Goal: Check status: Check status

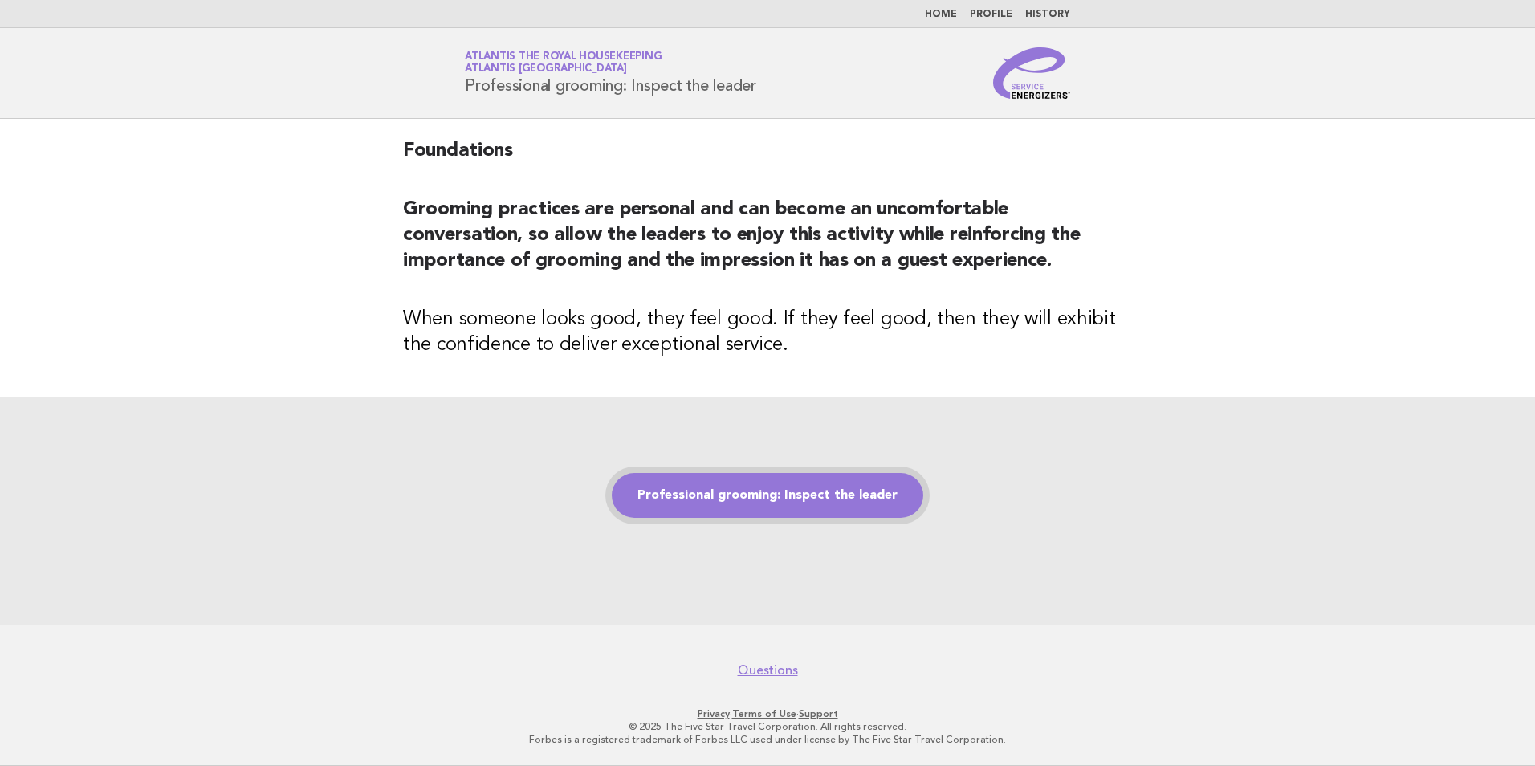
click at [843, 499] on link "Professional grooming: Inspect the leader" at bounding box center [767, 495] width 311 height 45
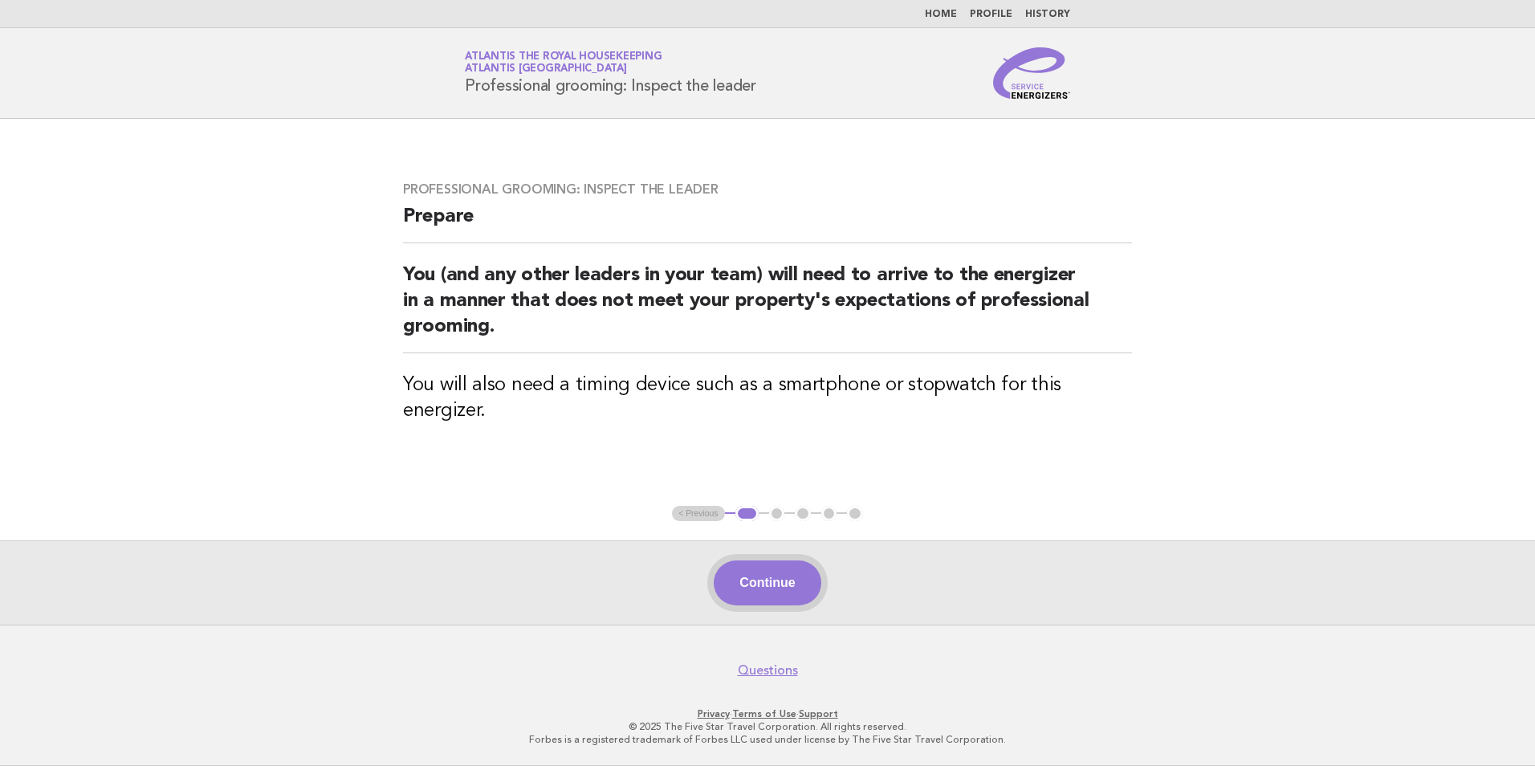
click at [778, 590] on button "Continue" at bounding box center [767, 582] width 107 height 45
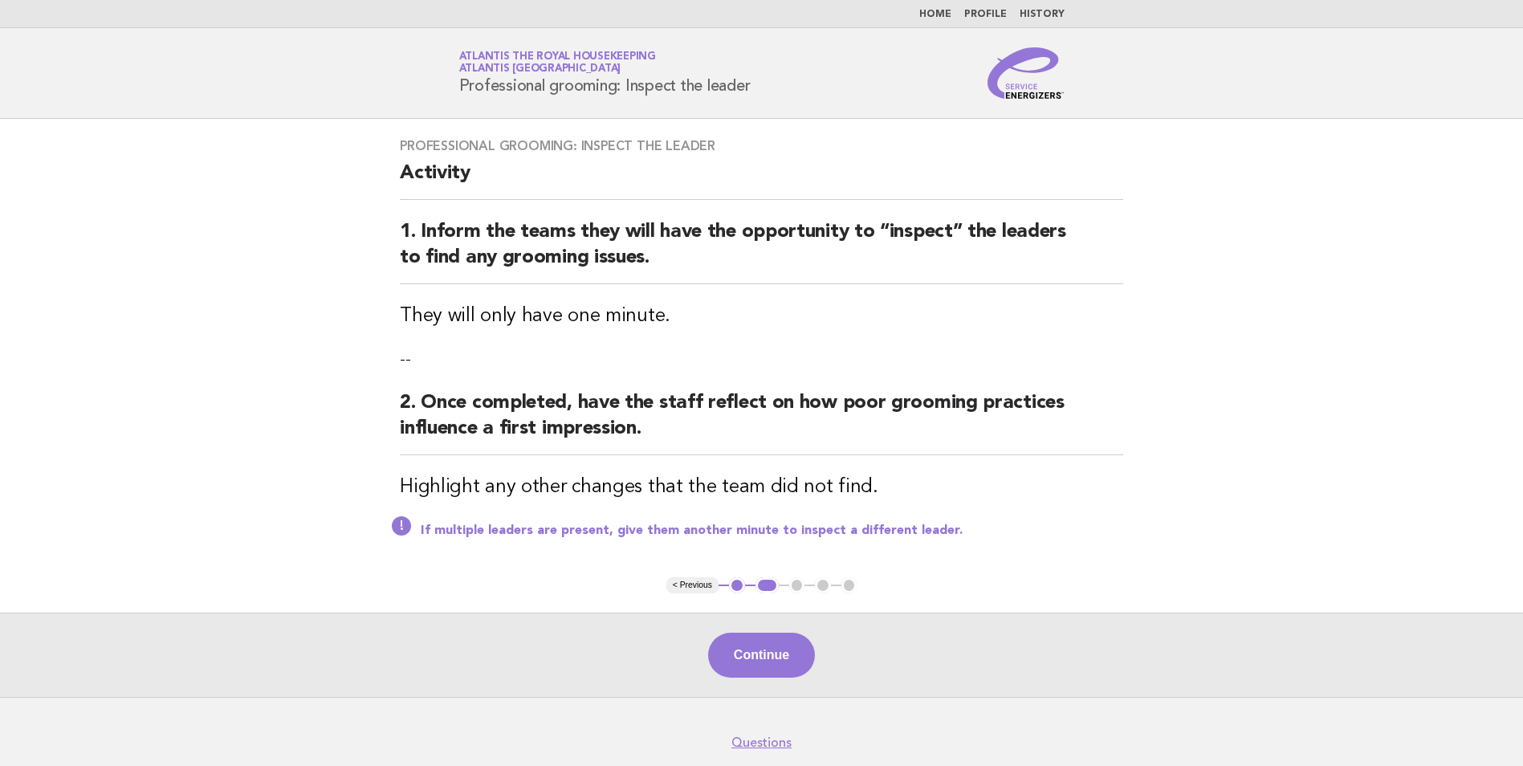
click at [778, 590] on ul "< Previous 1 2 3 4 5" at bounding box center [761, 585] width 191 height 16
click at [780, 644] on button "Continue" at bounding box center [761, 655] width 107 height 45
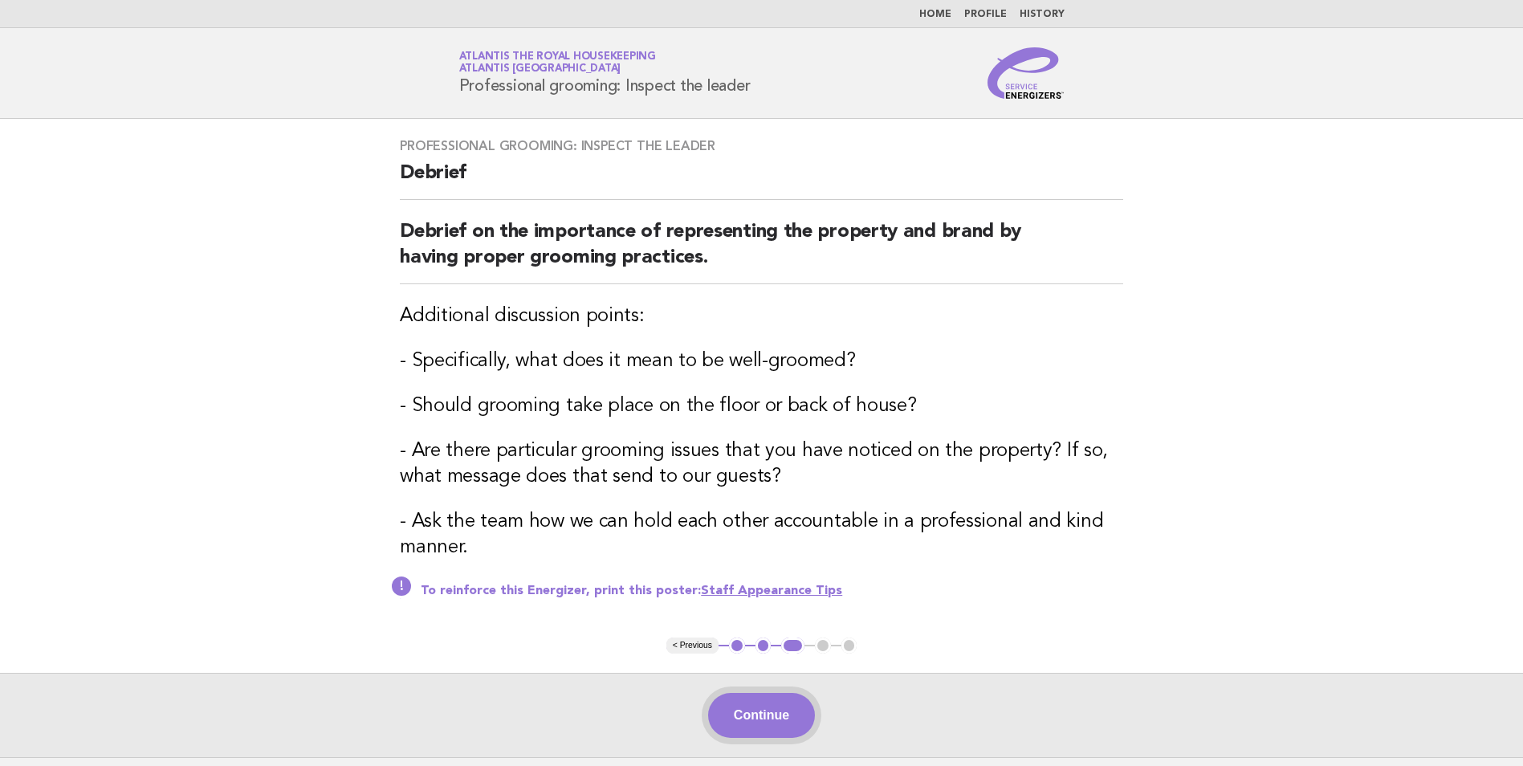
click at [775, 708] on button "Continue" at bounding box center [761, 715] width 107 height 45
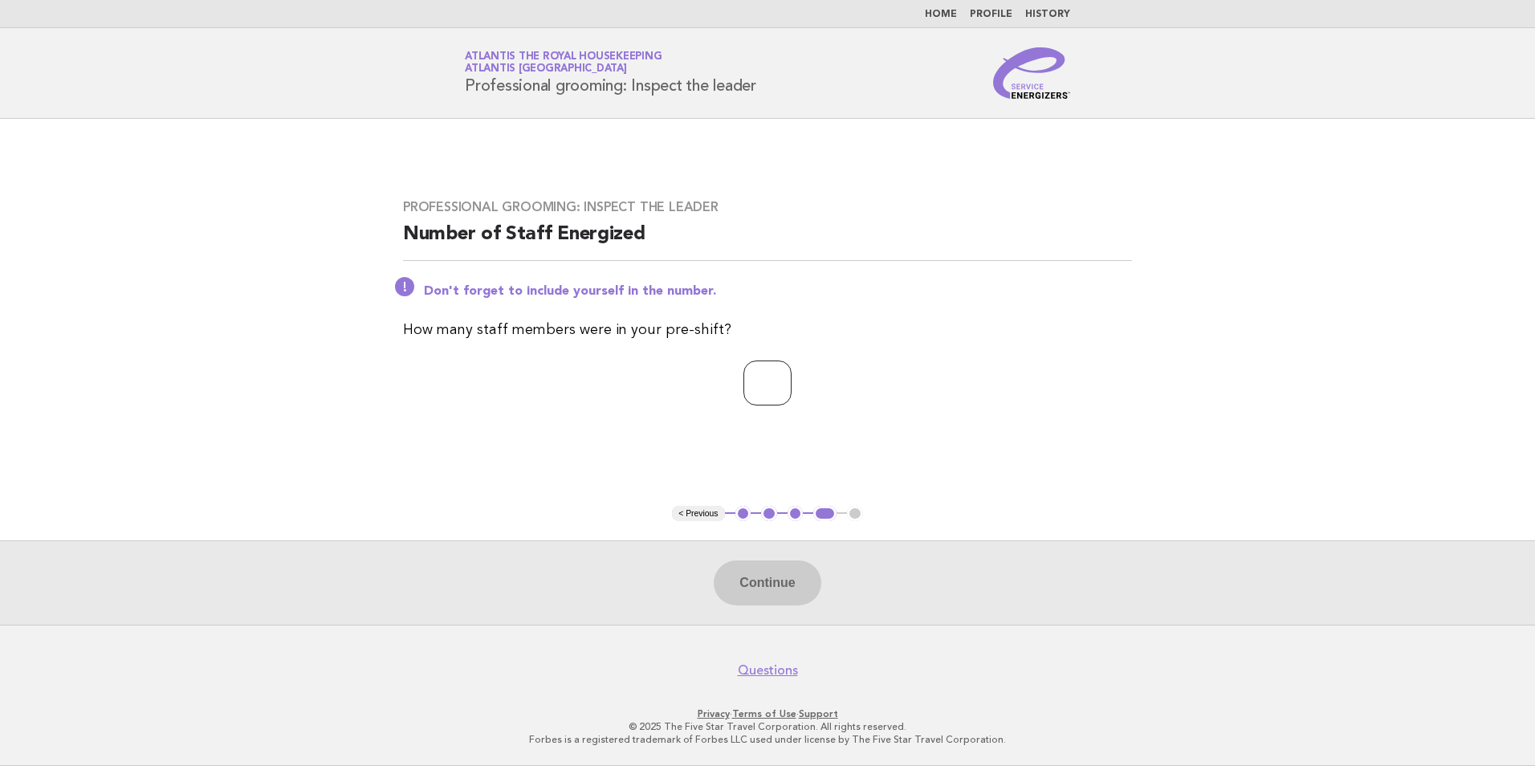
click at [743, 388] on input "number" at bounding box center [767, 382] width 48 height 45
type input "**"
click at [805, 588] on button "Continue" at bounding box center [767, 582] width 107 height 45
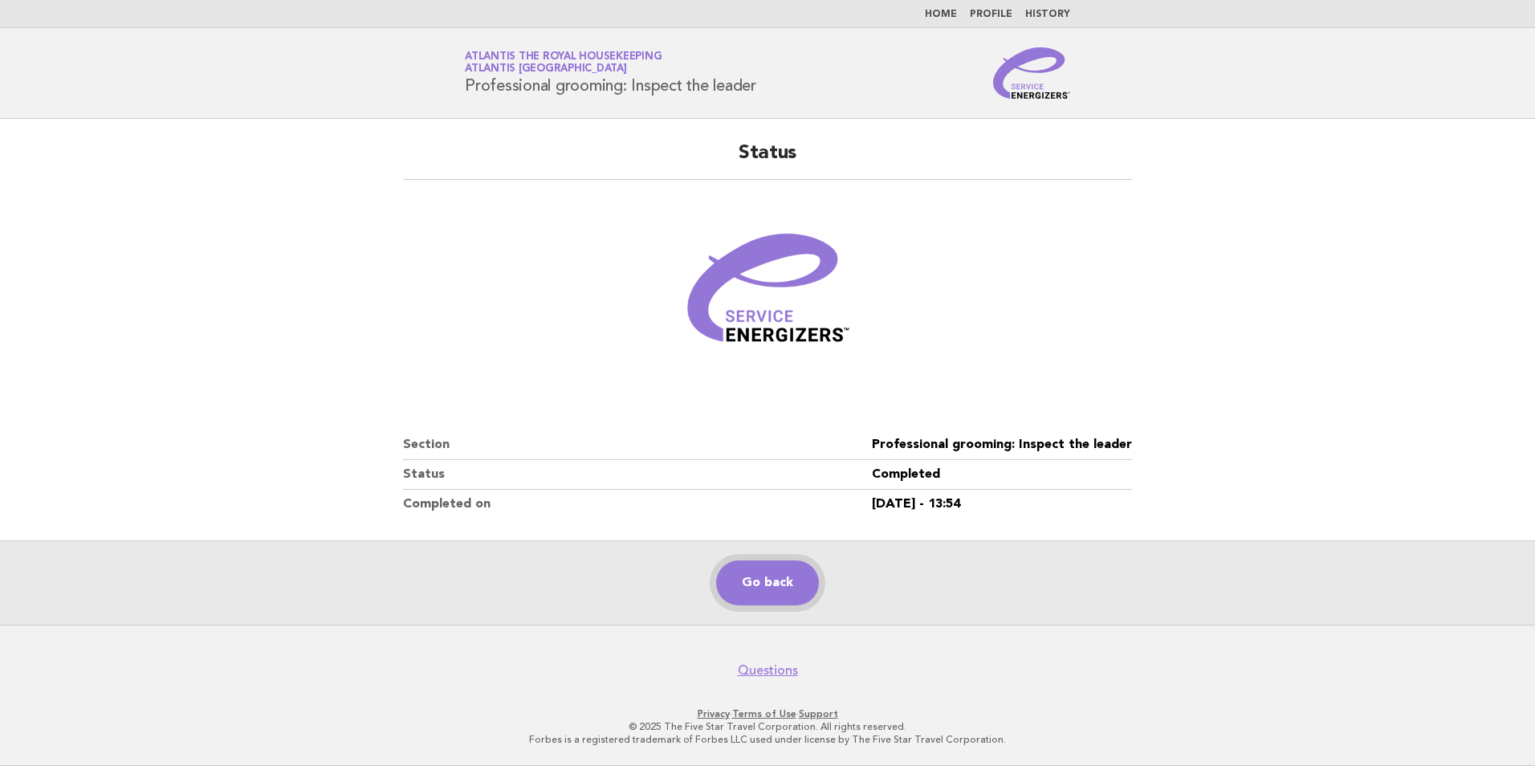
click at [792, 588] on link "Go back" at bounding box center [767, 582] width 103 height 45
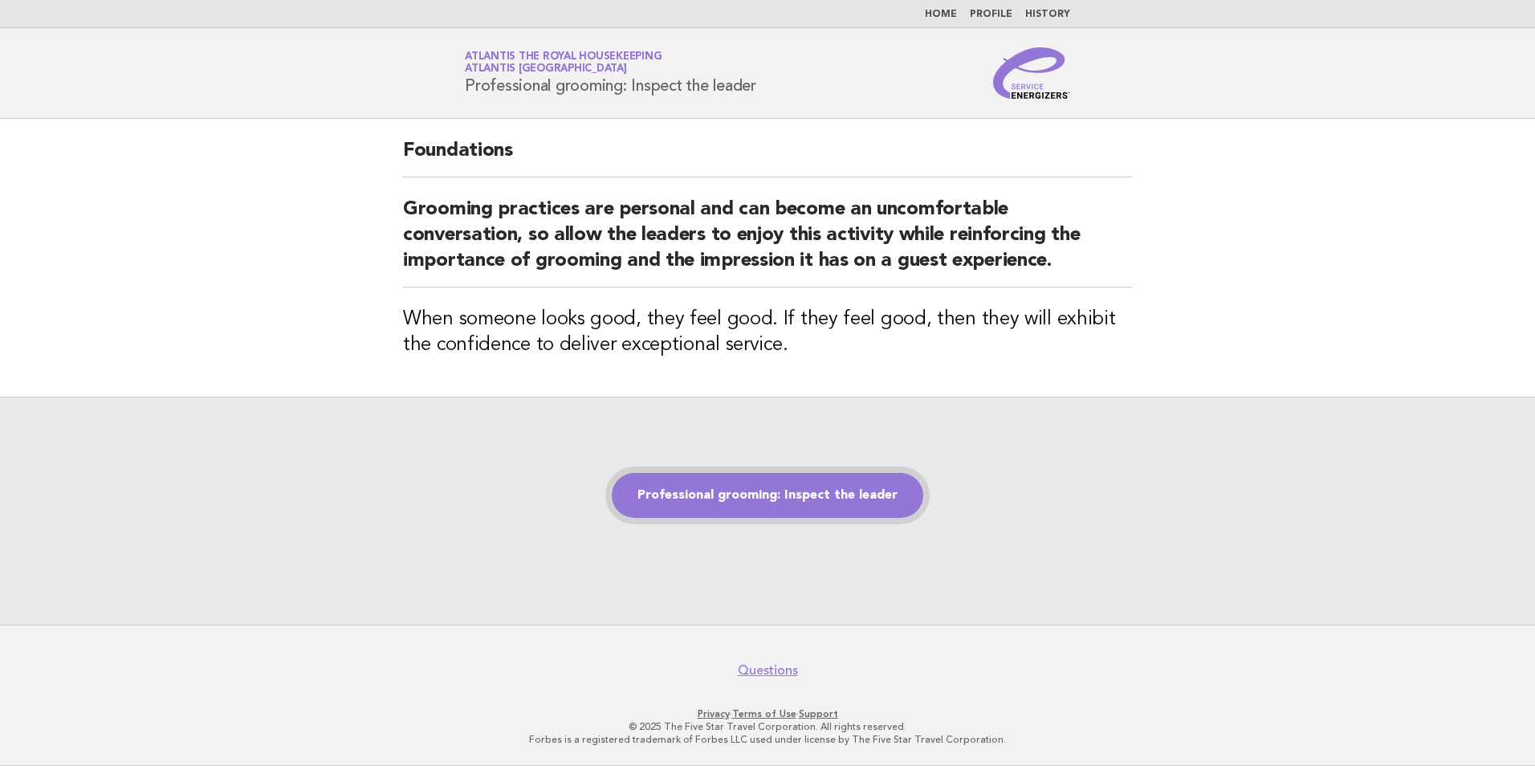
click at [767, 502] on link "Professional grooming: Inspect the leader" at bounding box center [767, 495] width 311 height 45
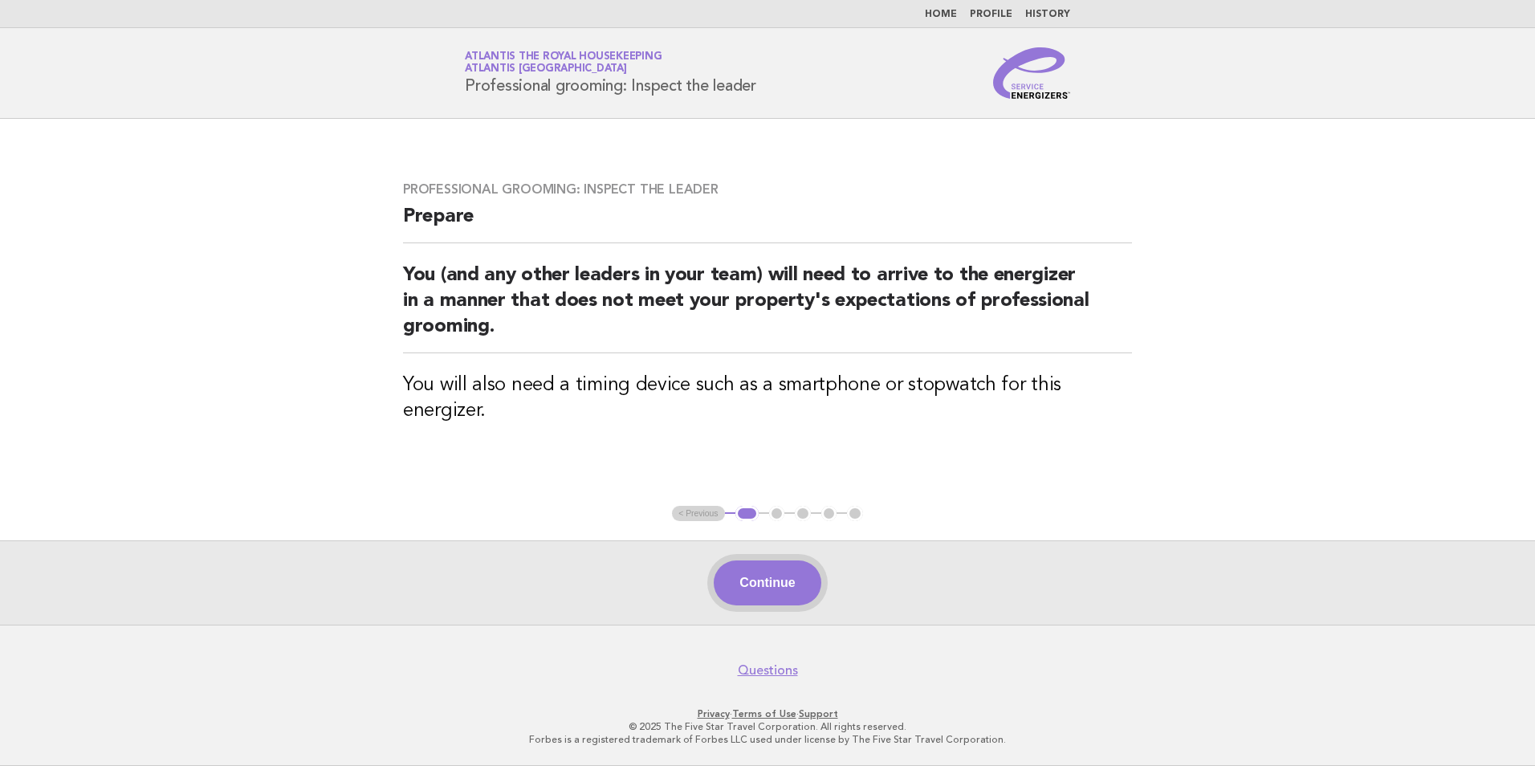
click at [764, 586] on button "Continue" at bounding box center [767, 582] width 107 height 45
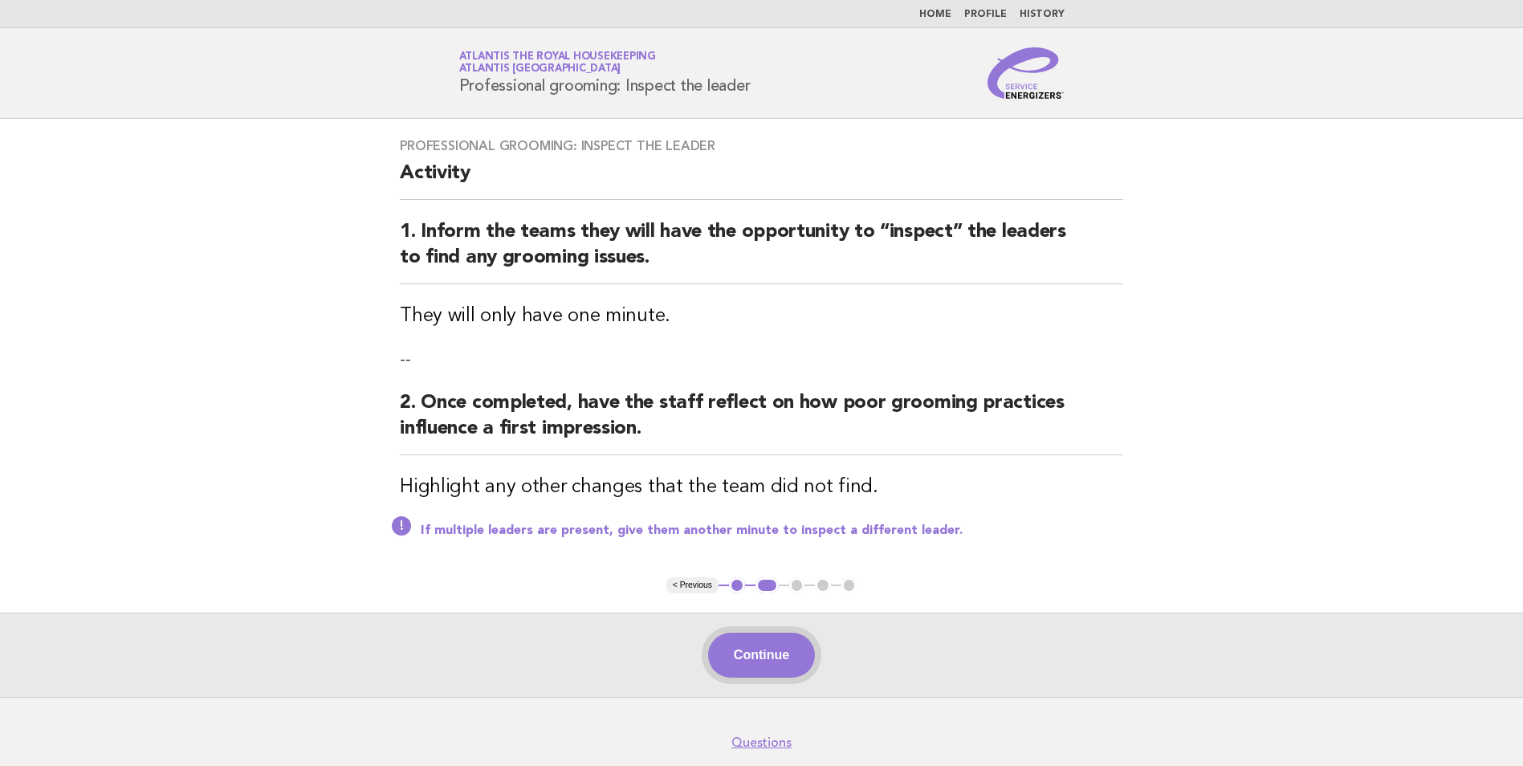
click at [785, 655] on button "Continue" at bounding box center [761, 655] width 107 height 45
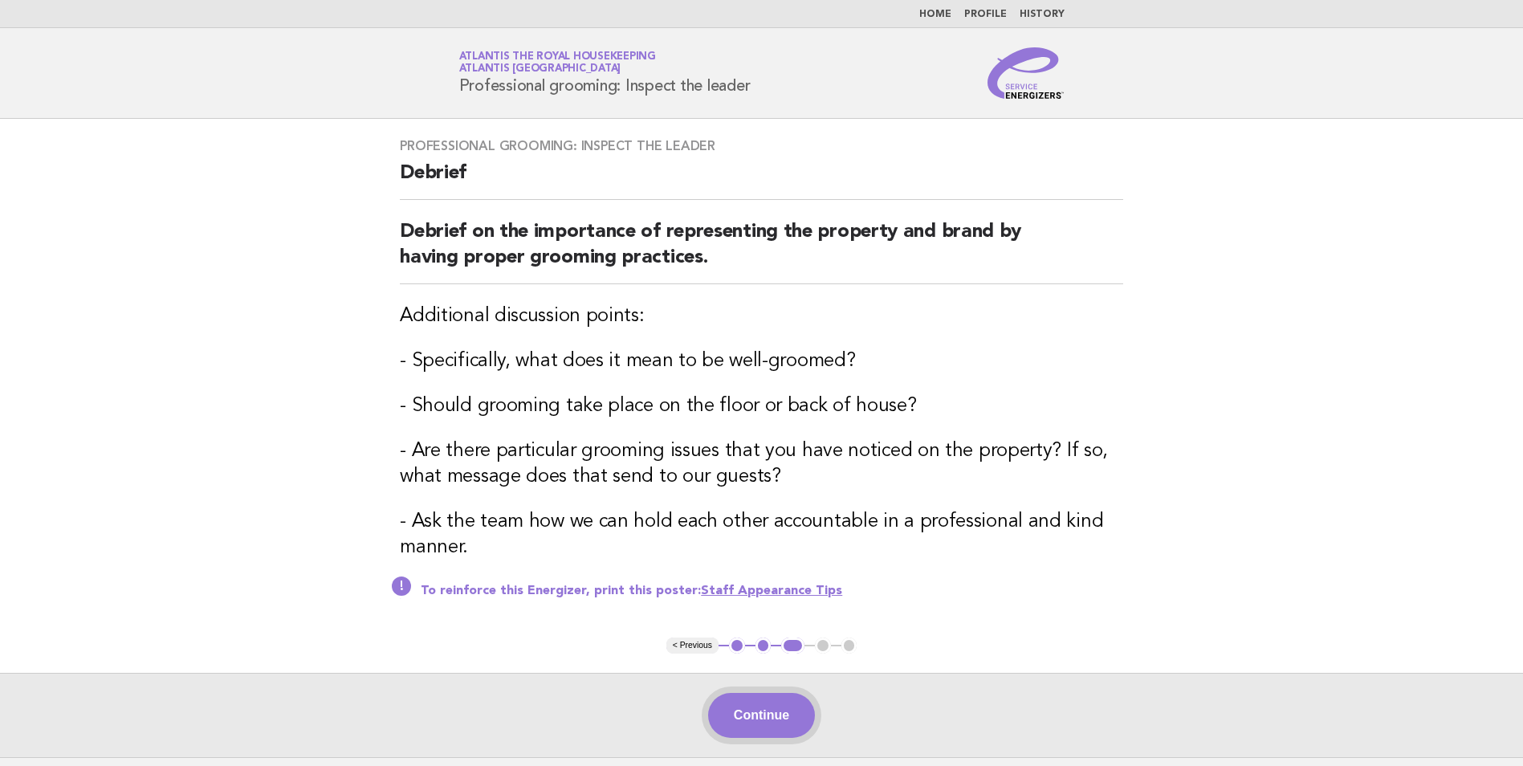
click at [769, 723] on button "Continue" at bounding box center [761, 715] width 107 height 45
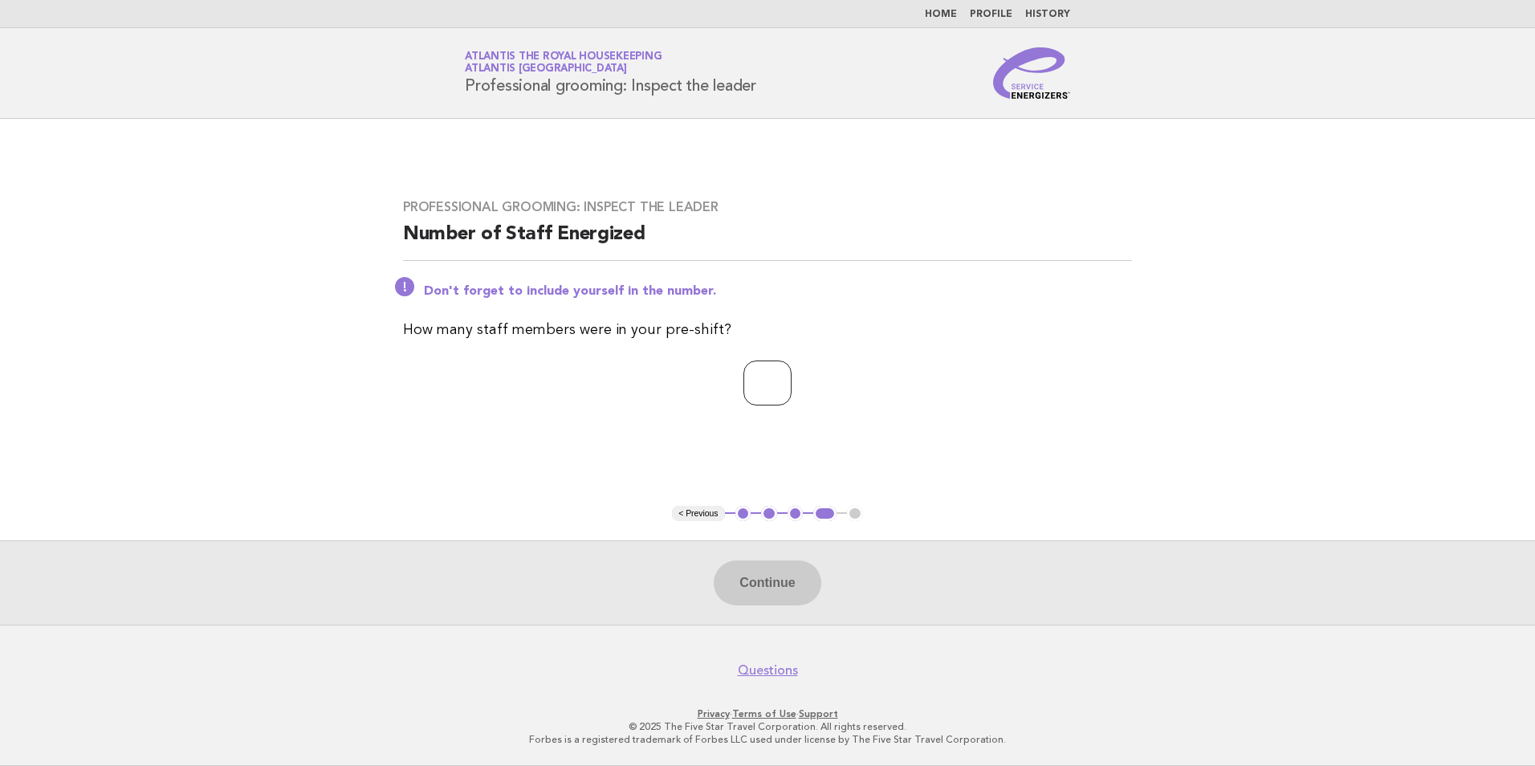
click at [743, 392] on input "number" at bounding box center [767, 382] width 48 height 45
type input "*"
type input "**"
click at [776, 592] on button "Continue" at bounding box center [767, 582] width 107 height 45
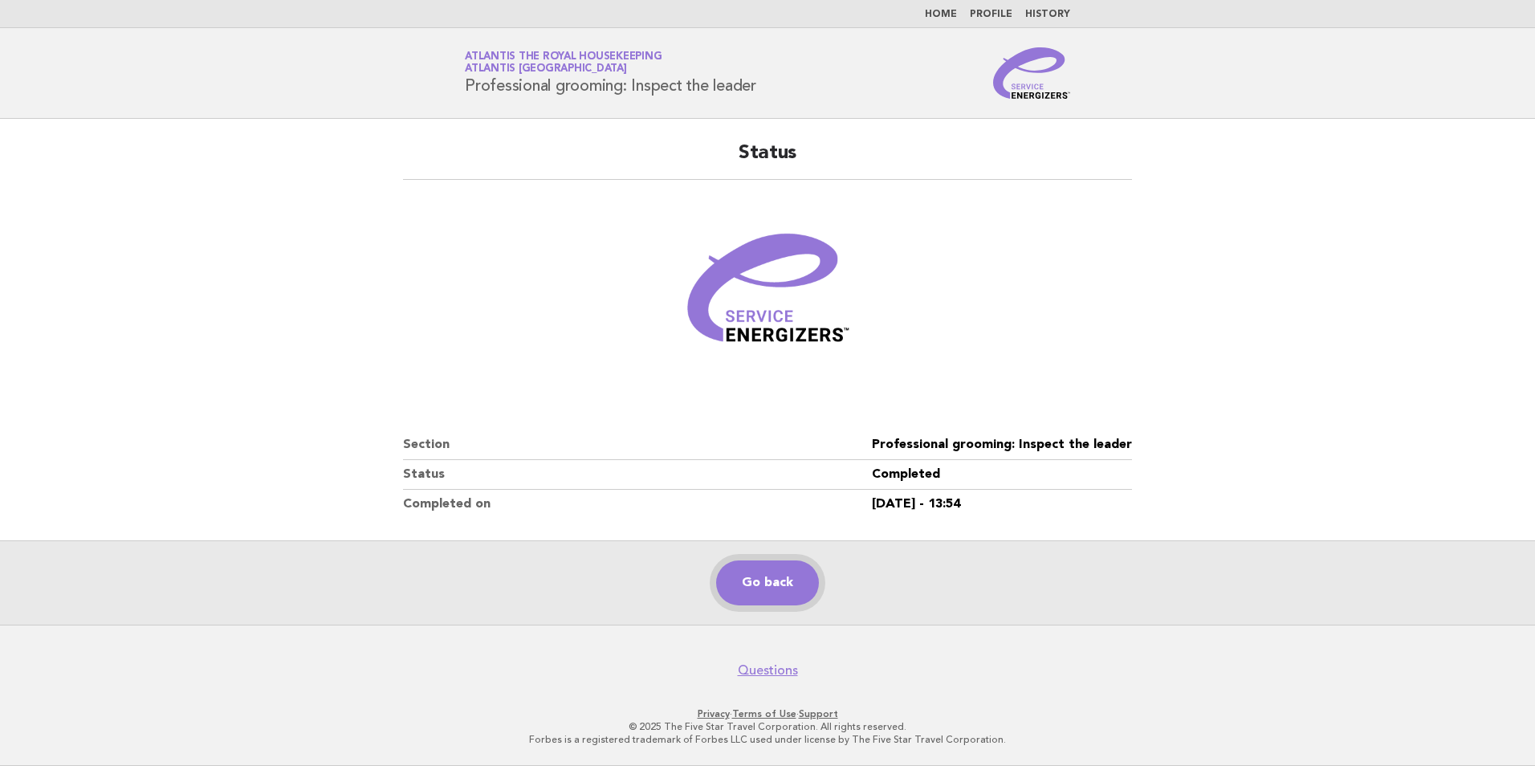
click at [782, 581] on link "Go back" at bounding box center [767, 582] width 103 height 45
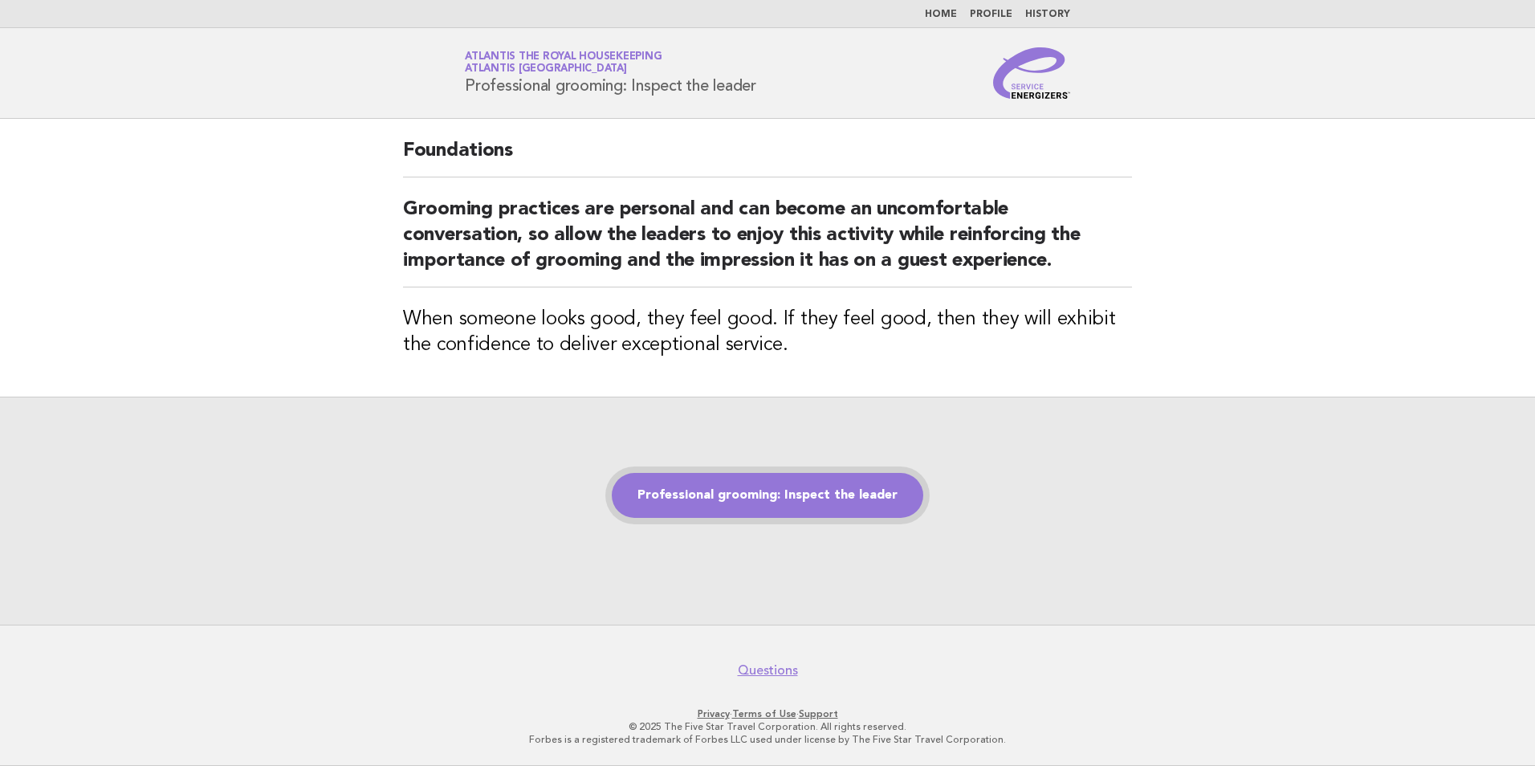
click at [753, 502] on link "Professional grooming: Inspect the leader" at bounding box center [767, 495] width 311 height 45
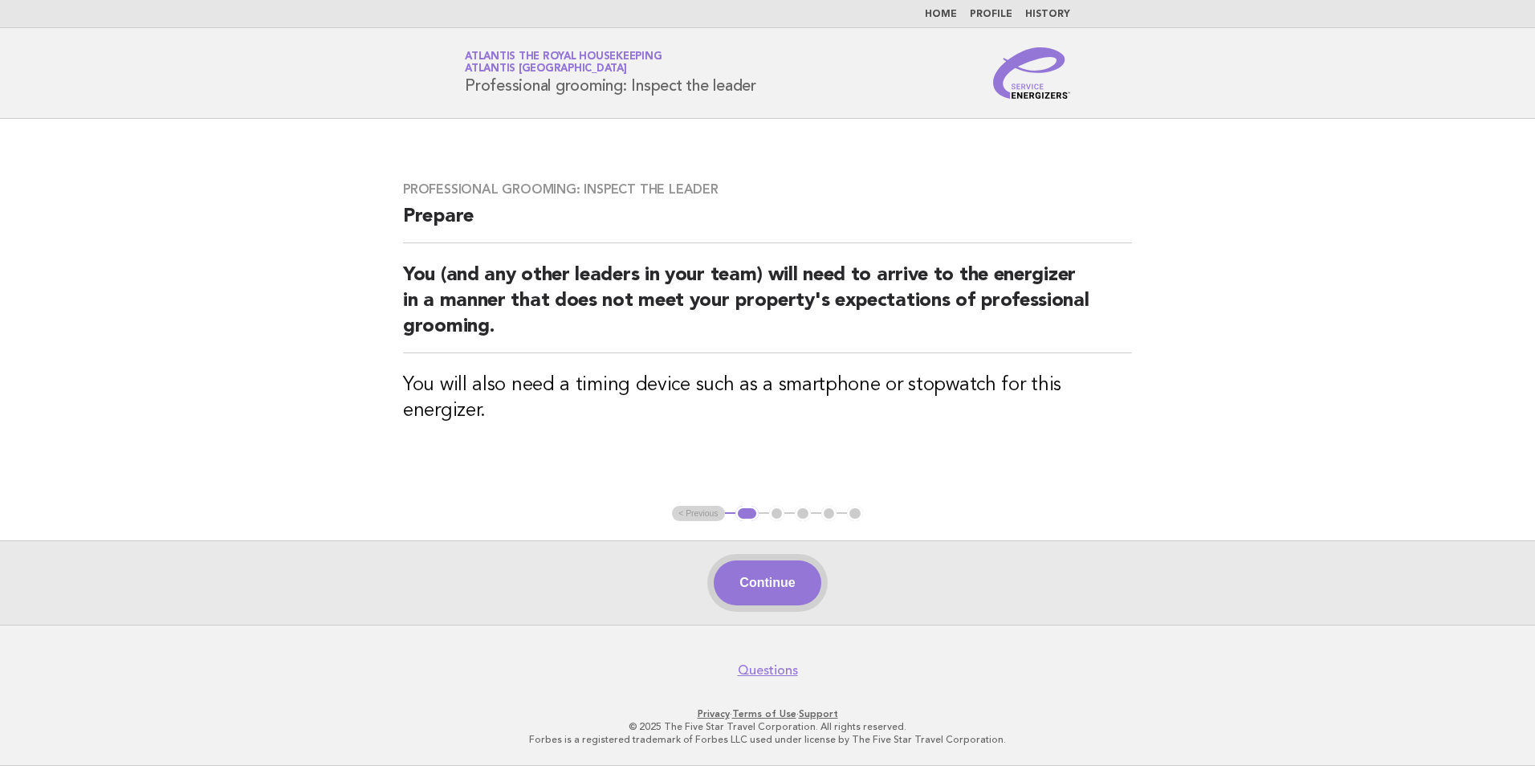
click at [757, 581] on button "Continue" at bounding box center [767, 582] width 107 height 45
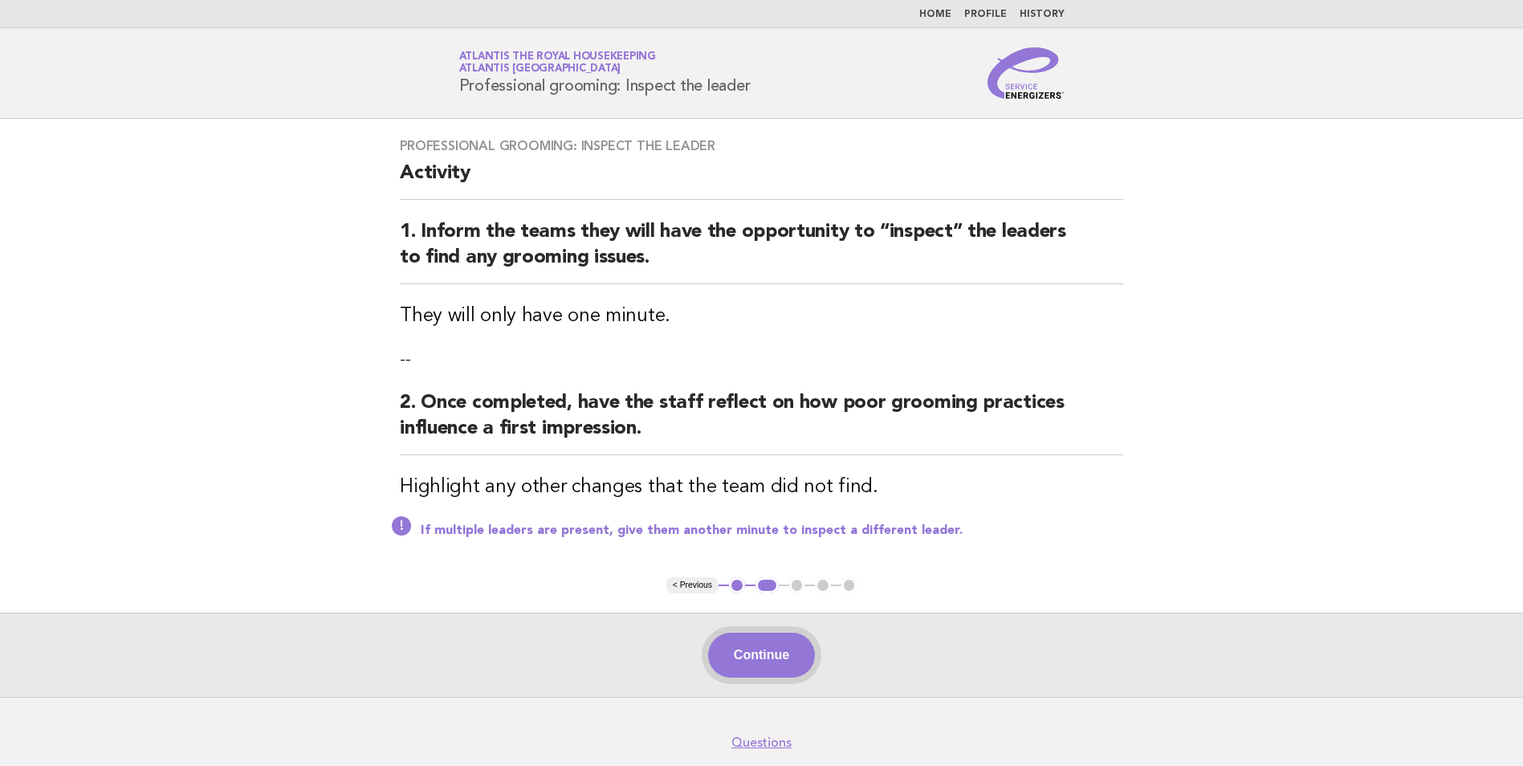
click at [769, 657] on button "Continue" at bounding box center [761, 655] width 107 height 45
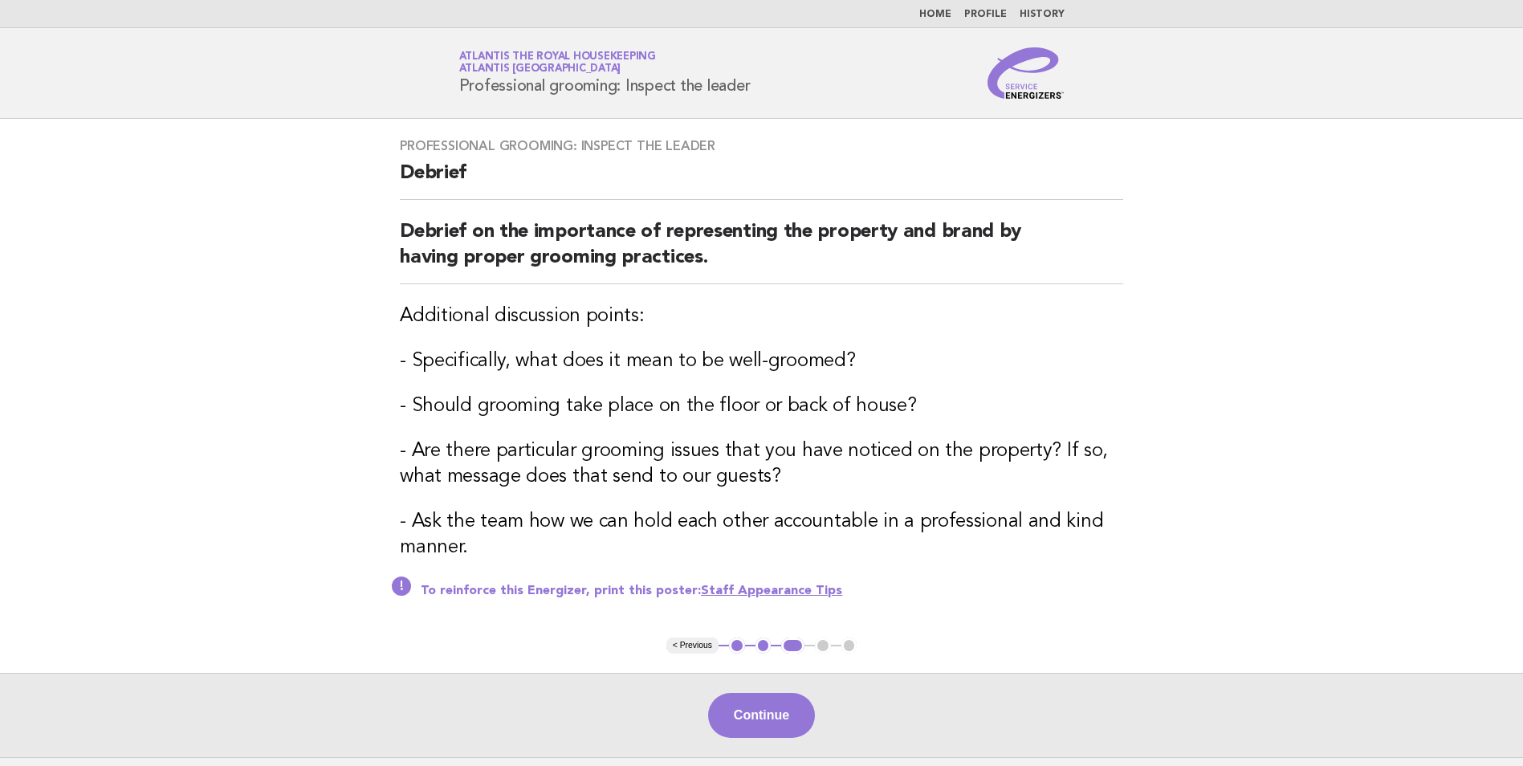
click at [769, 657] on main "Professional grooming: Inspect the leader Debrief Debrief on the importance of …" at bounding box center [761, 438] width 1523 height 638
click at [765, 705] on button "Continue" at bounding box center [761, 715] width 107 height 45
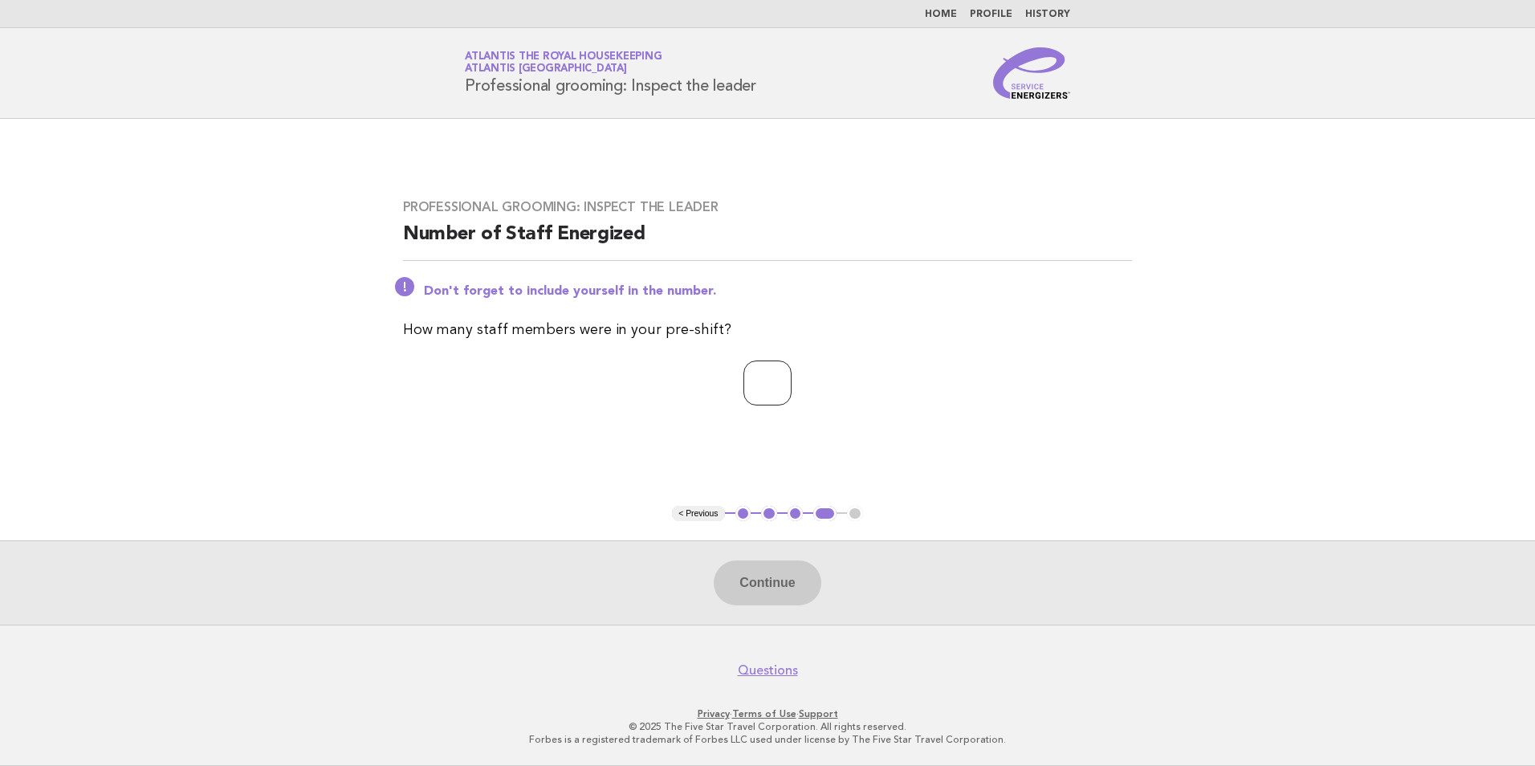
click at [770, 371] on input "number" at bounding box center [767, 382] width 48 height 45
type input "**"
click at [747, 575] on button "Continue" at bounding box center [767, 582] width 107 height 45
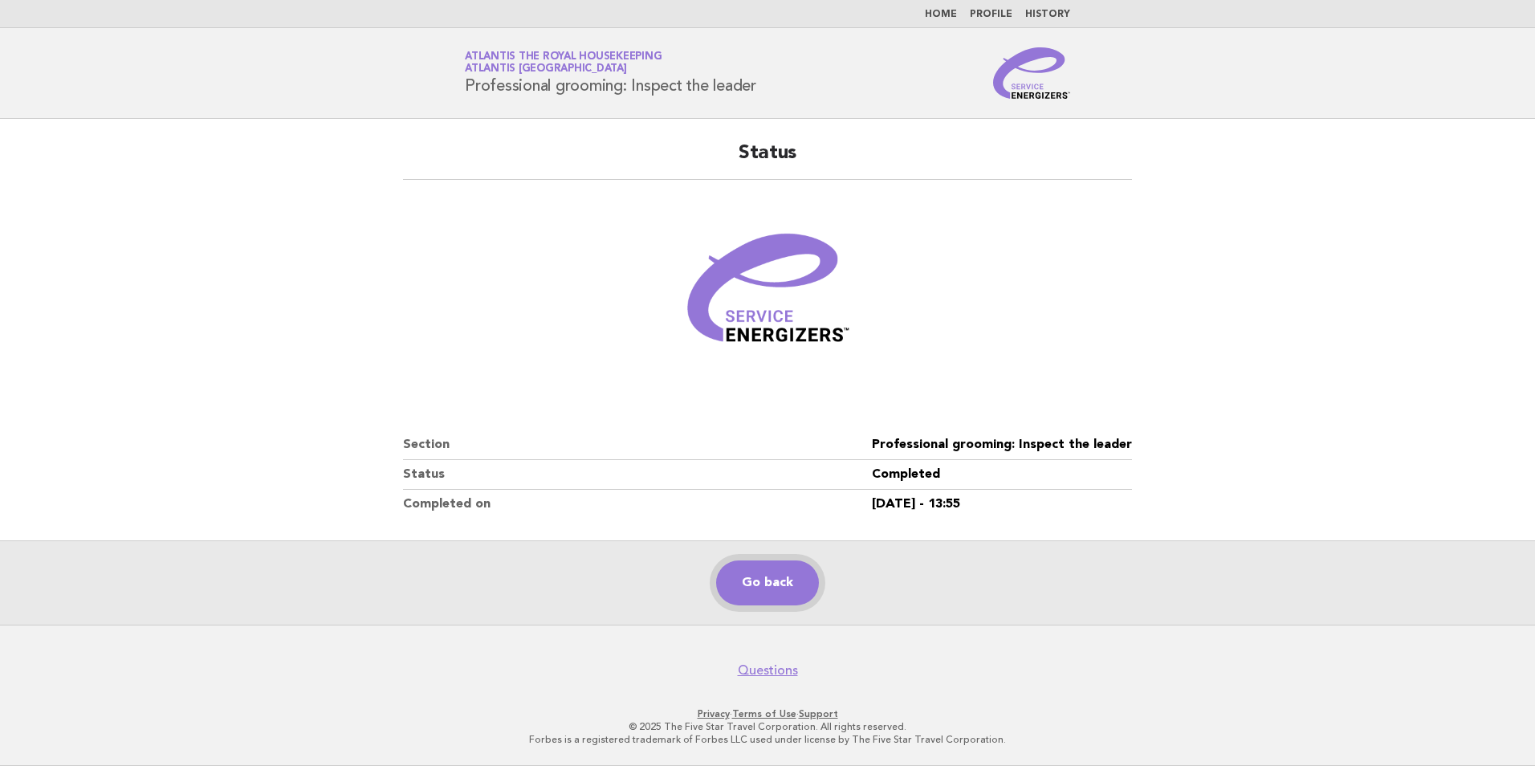
click at [804, 593] on link "Go back" at bounding box center [767, 582] width 103 height 45
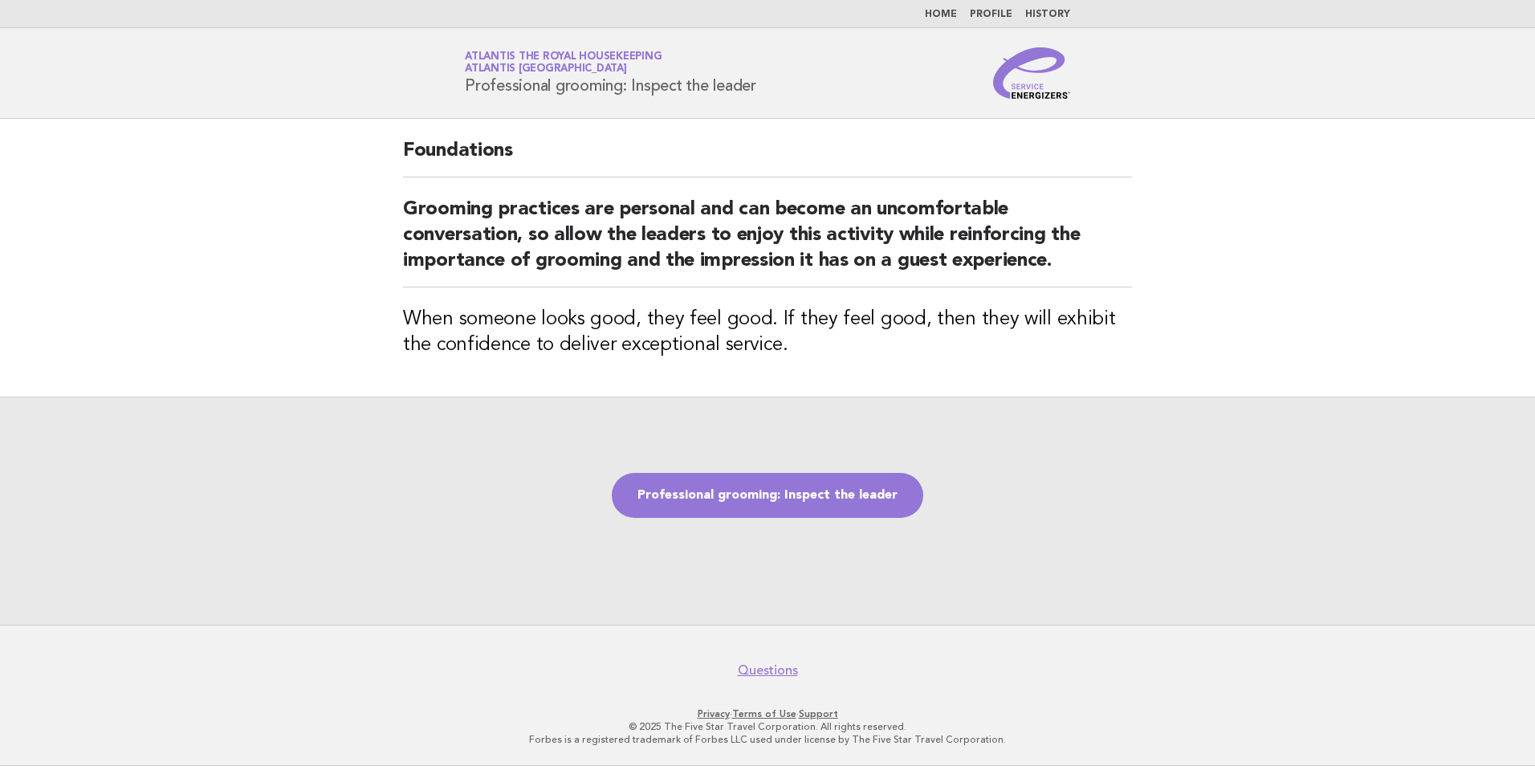
click at [773, 503] on link "Professional grooming: Inspect the leader" at bounding box center [767, 495] width 311 height 45
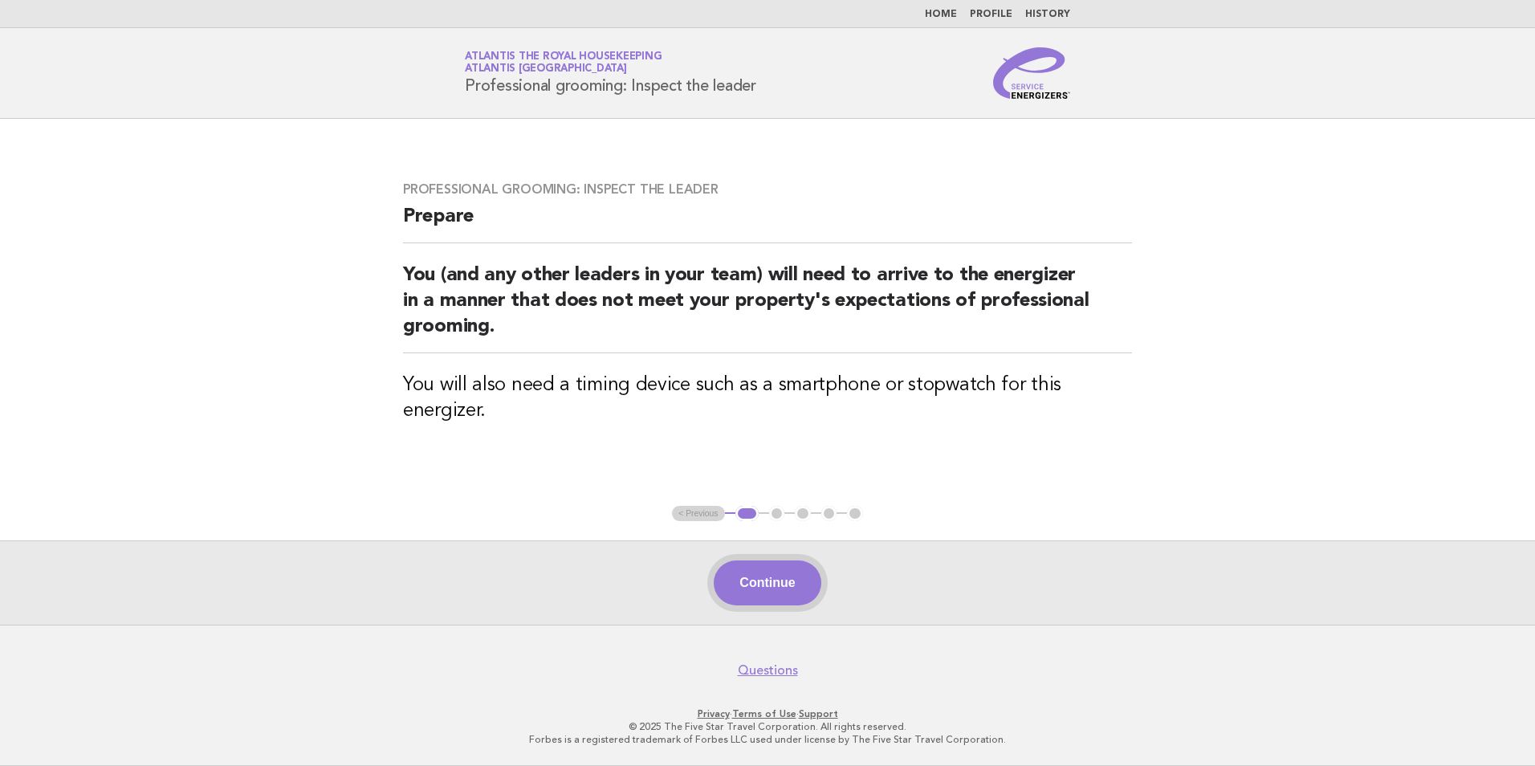
click at [767, 593] on button "Continue" at bounding box center [767, 582] width 107 height 45
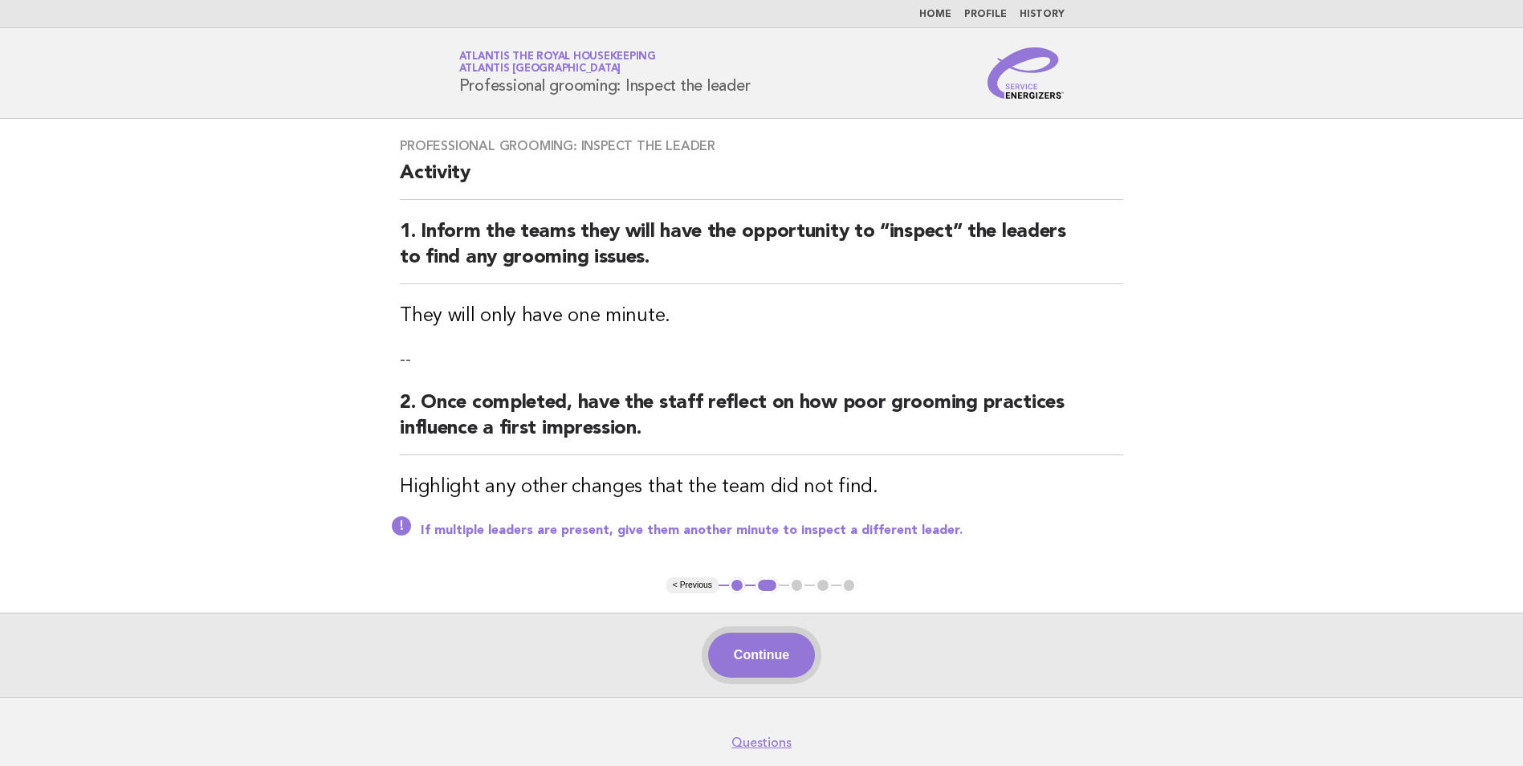
click at [761, 648] on button "Continue" at bounding box center [761, 655] width 107 height 45
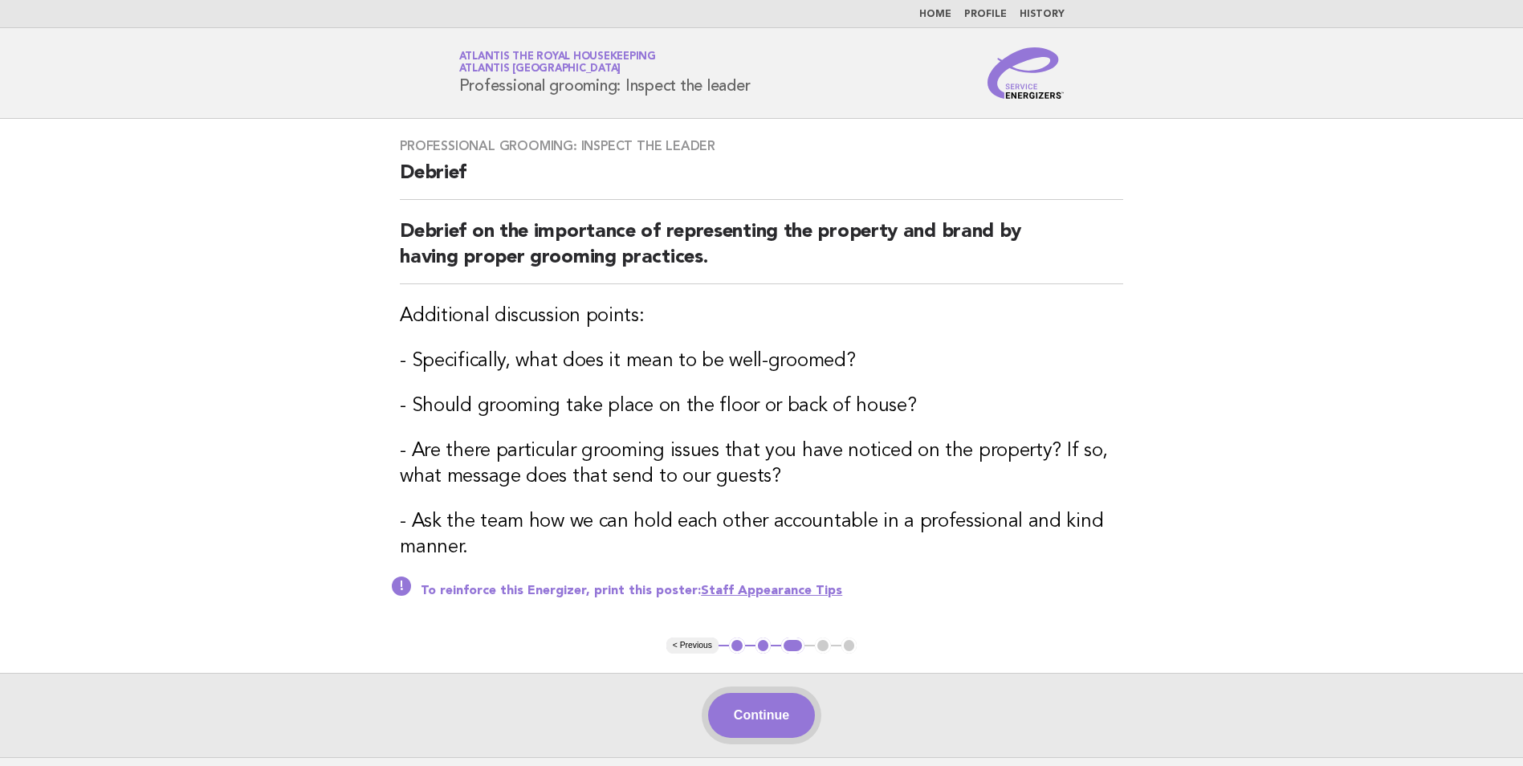
click at [751, 711] on button "Continue" at bounding box center [761, 715] width 107 height 45
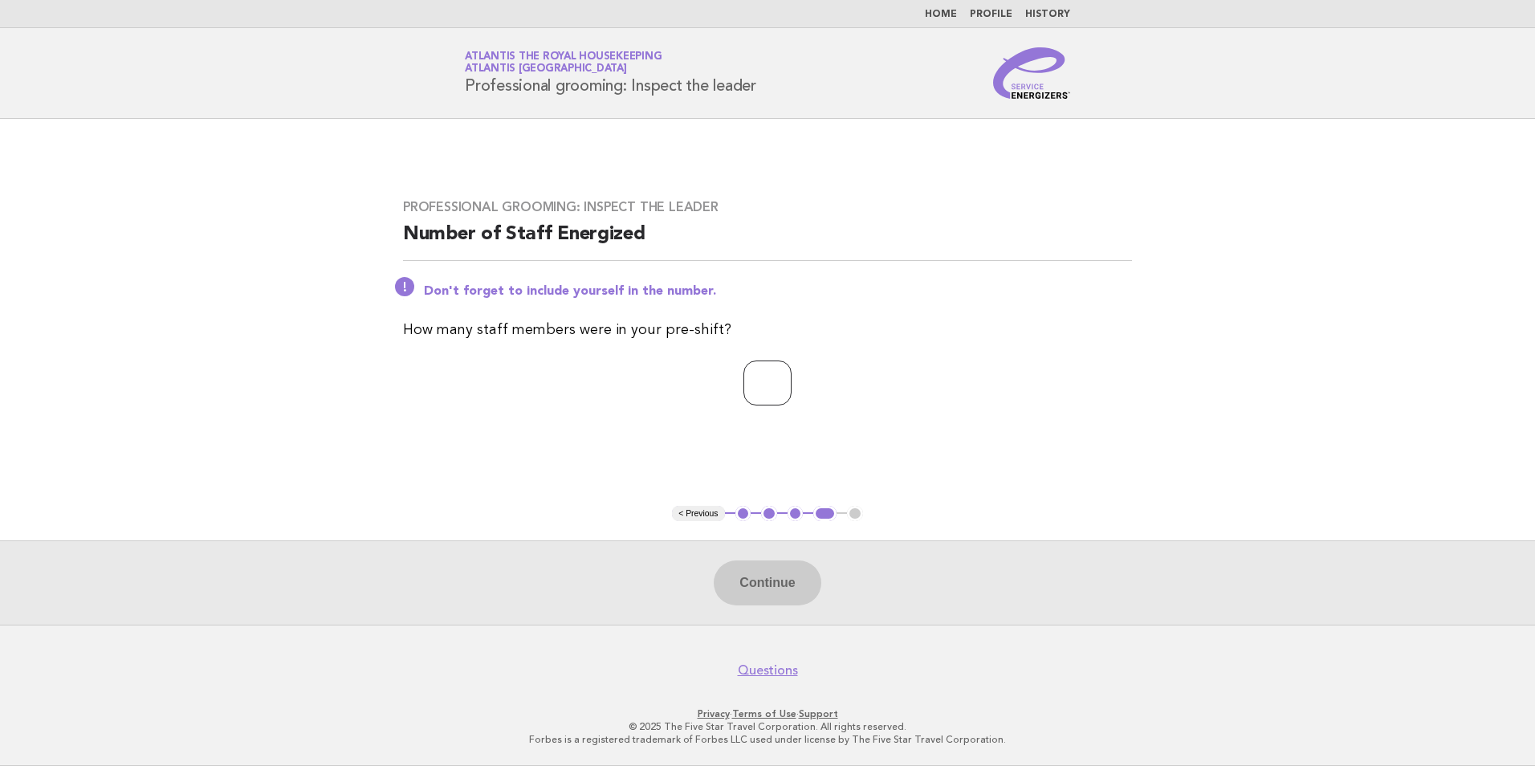
click at [775, 373] on input "number" at bounding box center [767, 382] width 48 height 45
type input "**"
click at [739, 574] on button "Continue" at bounding box center [767, 582] width 107 height 45
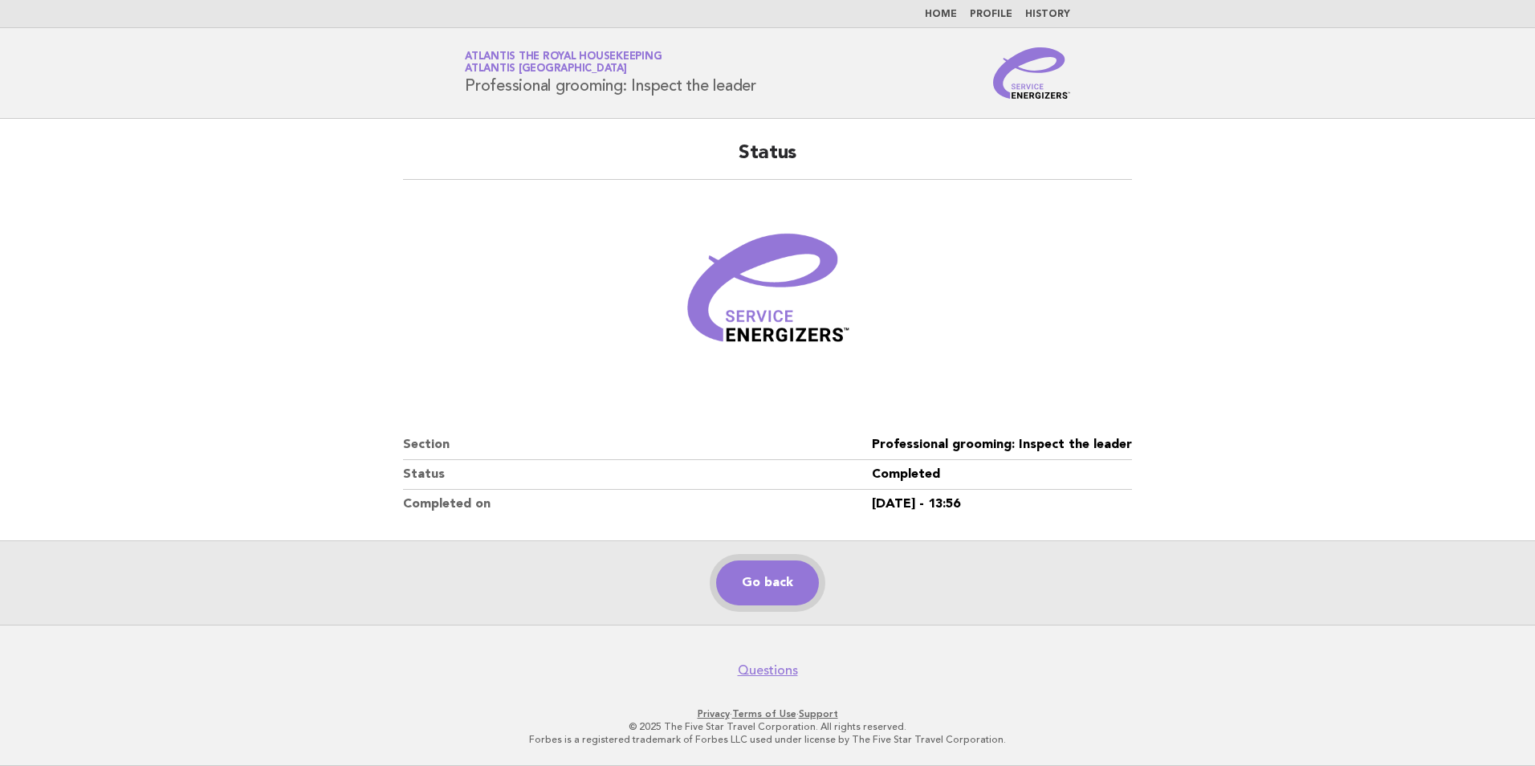
click at [761, 568] on link "Go back" at bounding box center [767, 582] width 103 height 45
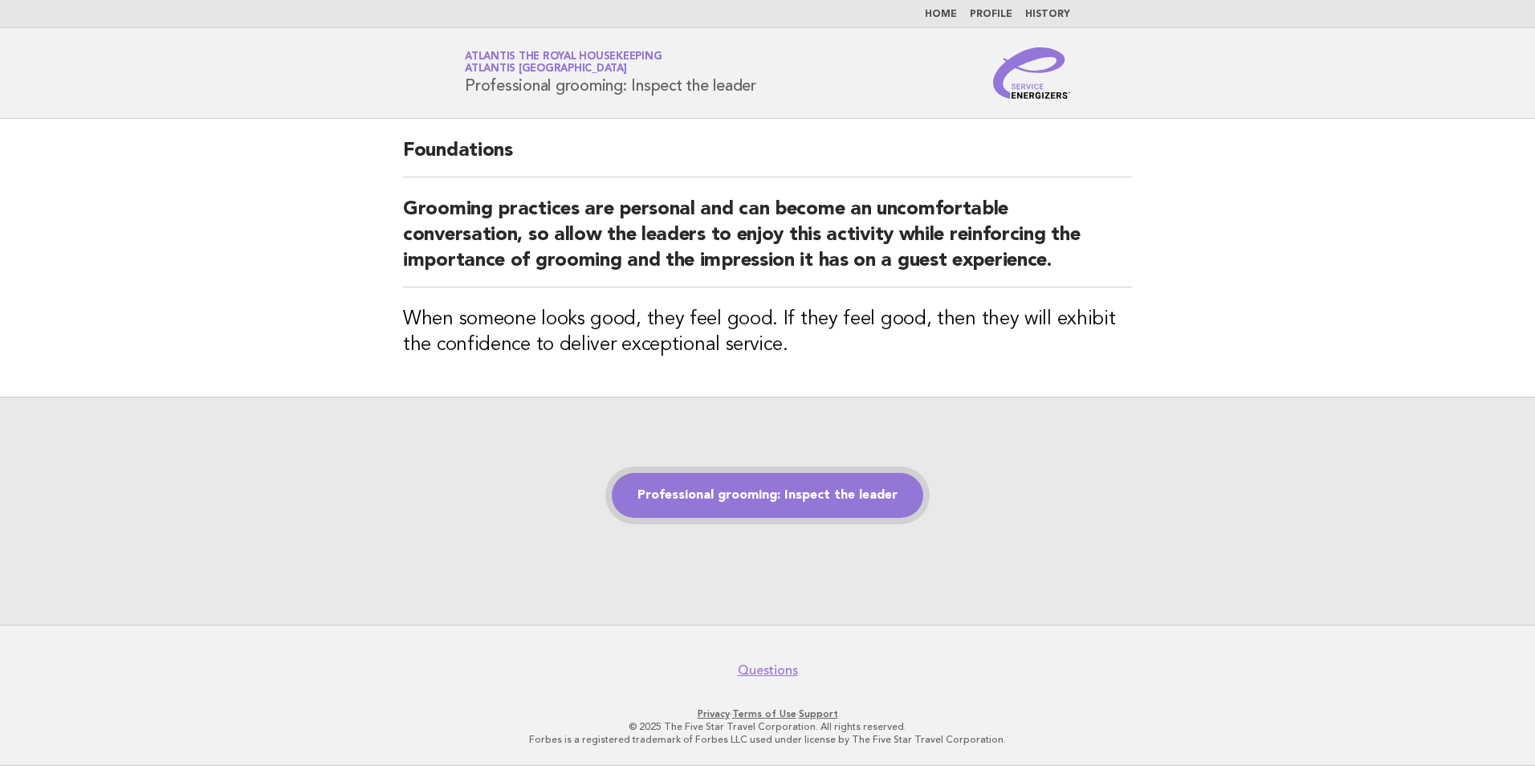
click at [728, 492] on link "Professional grooming: Inspect the leader" at bounding box center [767, 495] width 311 height 45
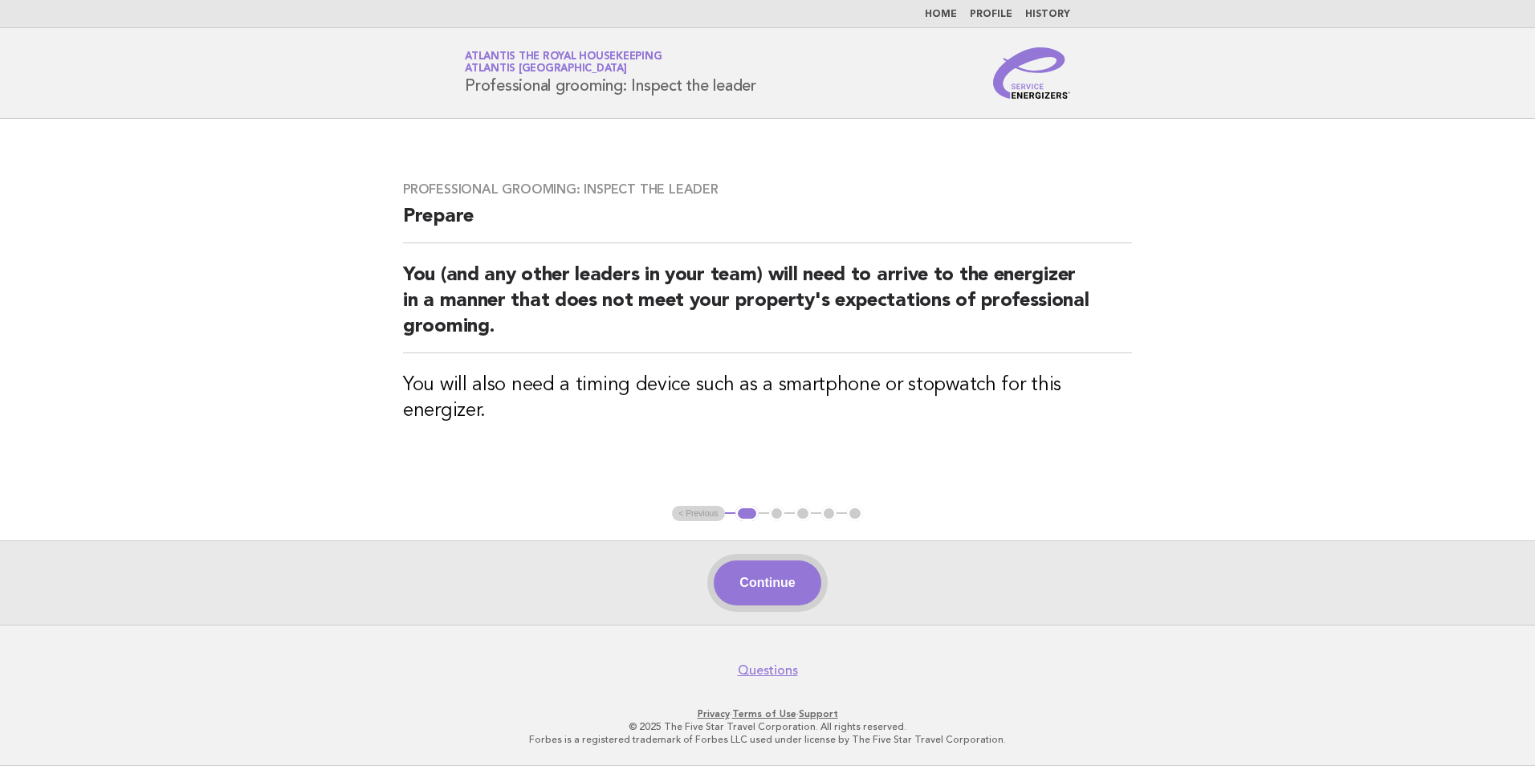
click at [752, 584] on button "Continue" at bounding box center [767, 582] width 107 height 45
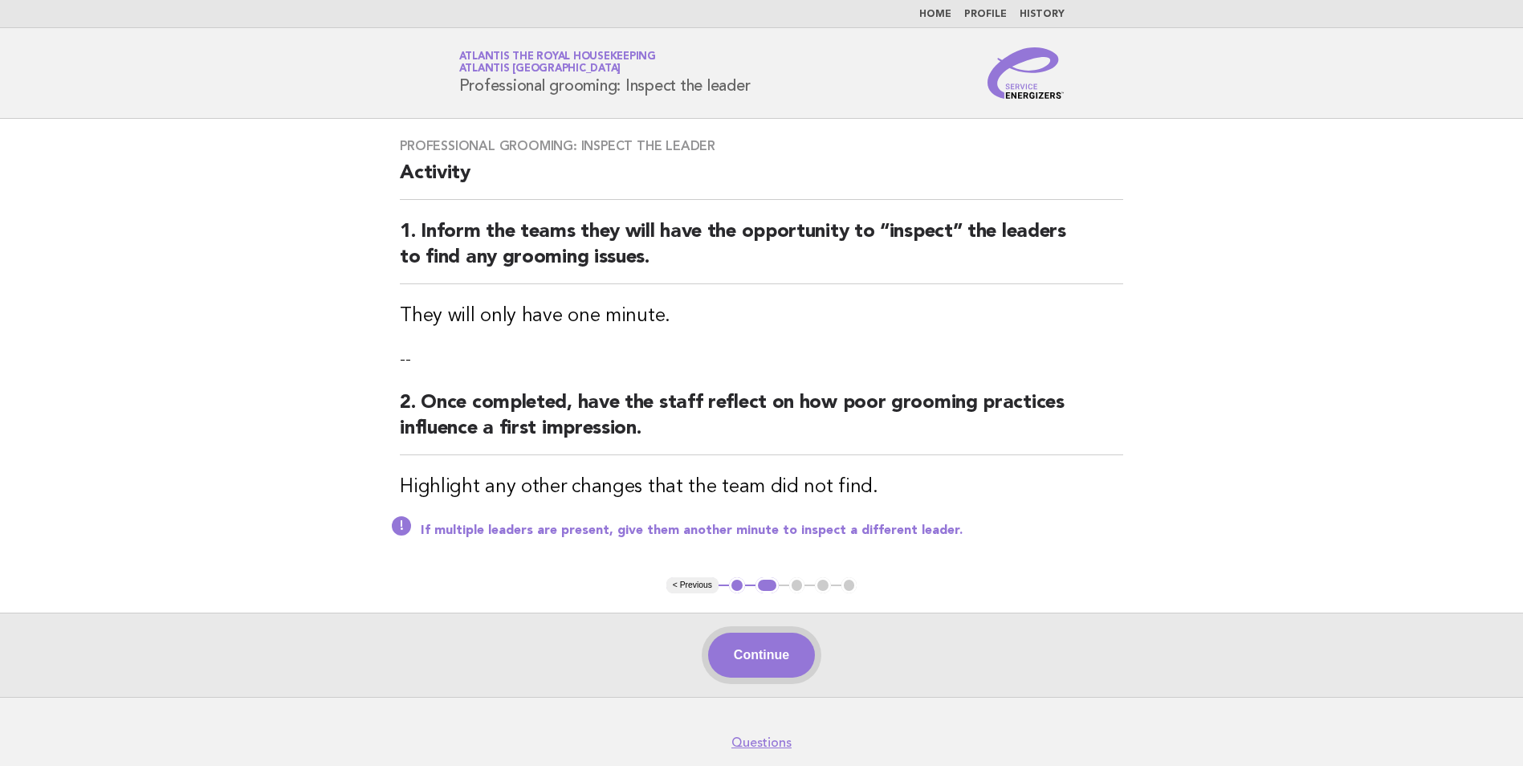
click at [755, 653] on button "Continue" at bounding box center [761, 655] width 107 height 45
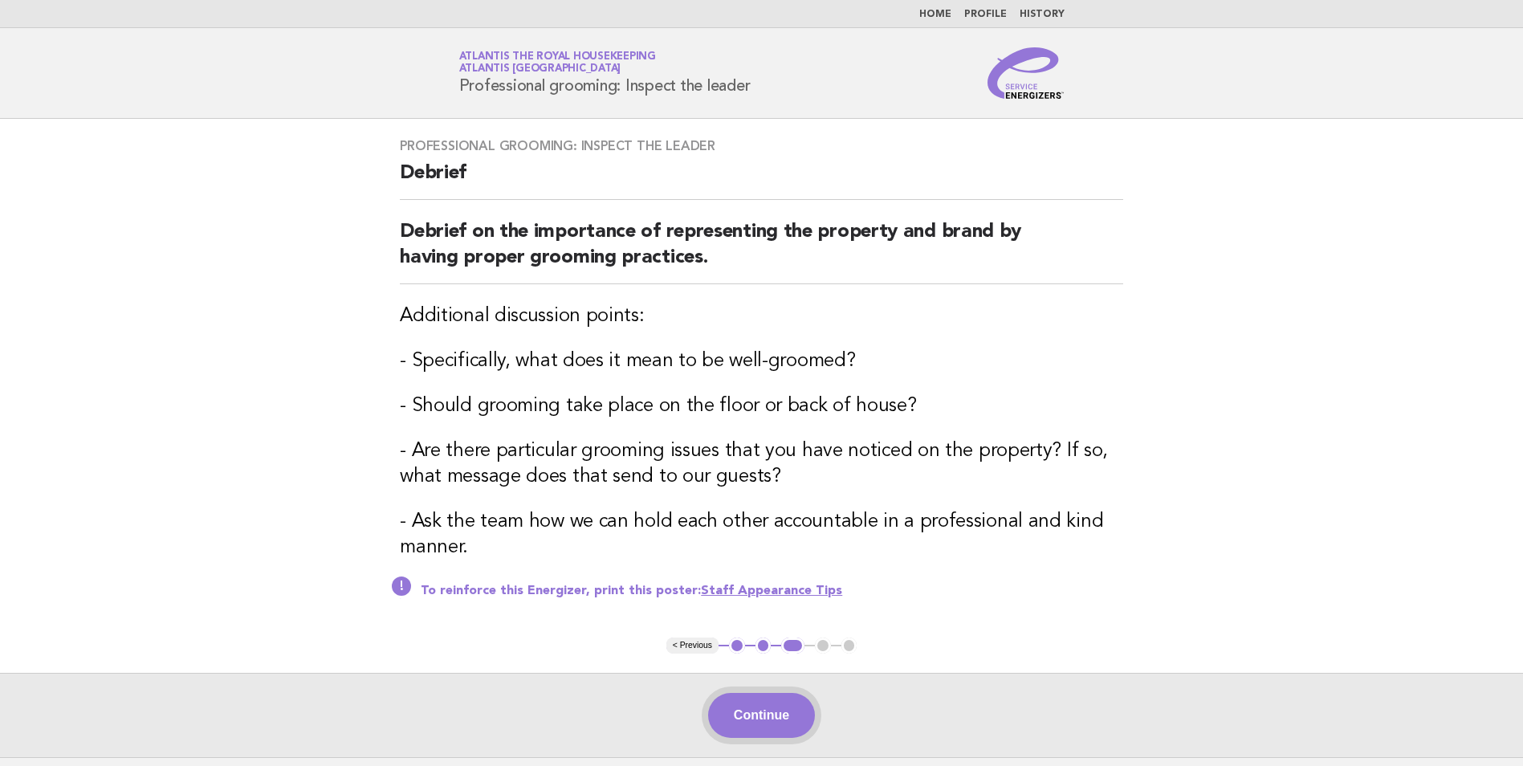
click at [767, 709] on button "Continue" at bounding box center [761, 715] width 107 height 45
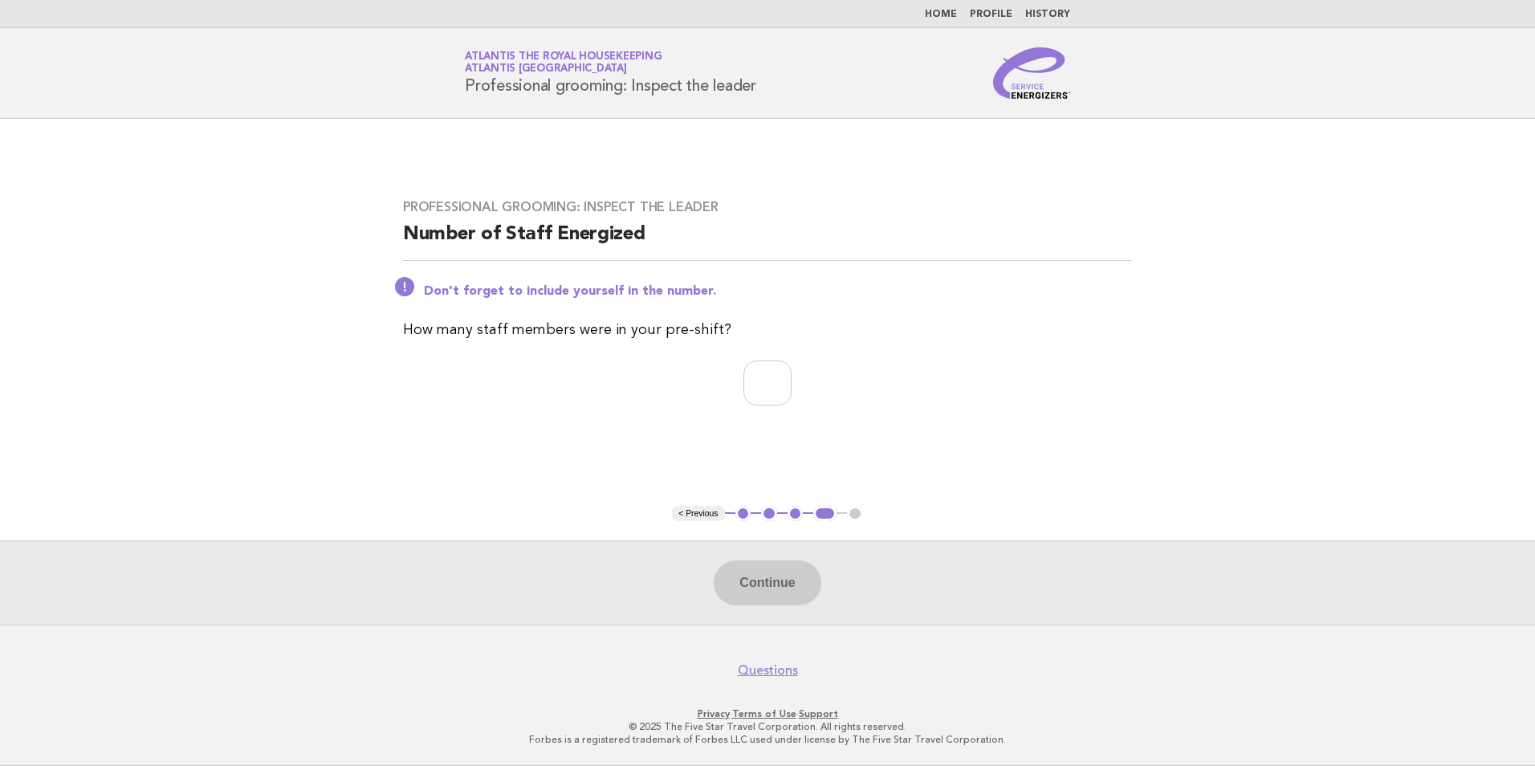
click at [767, 408] on div "Professional grooming: Inspect the leader Number of Staff Energized Don't forge…" at bounding box center [767, 312] width 767 height 264
click at [763, 395] on input "number" at bounding box center [767, 382] width 48 height 45
type input "**"
click at [766, 584] on button "Continue" at bounding box center [767, 582] width 107 height 45
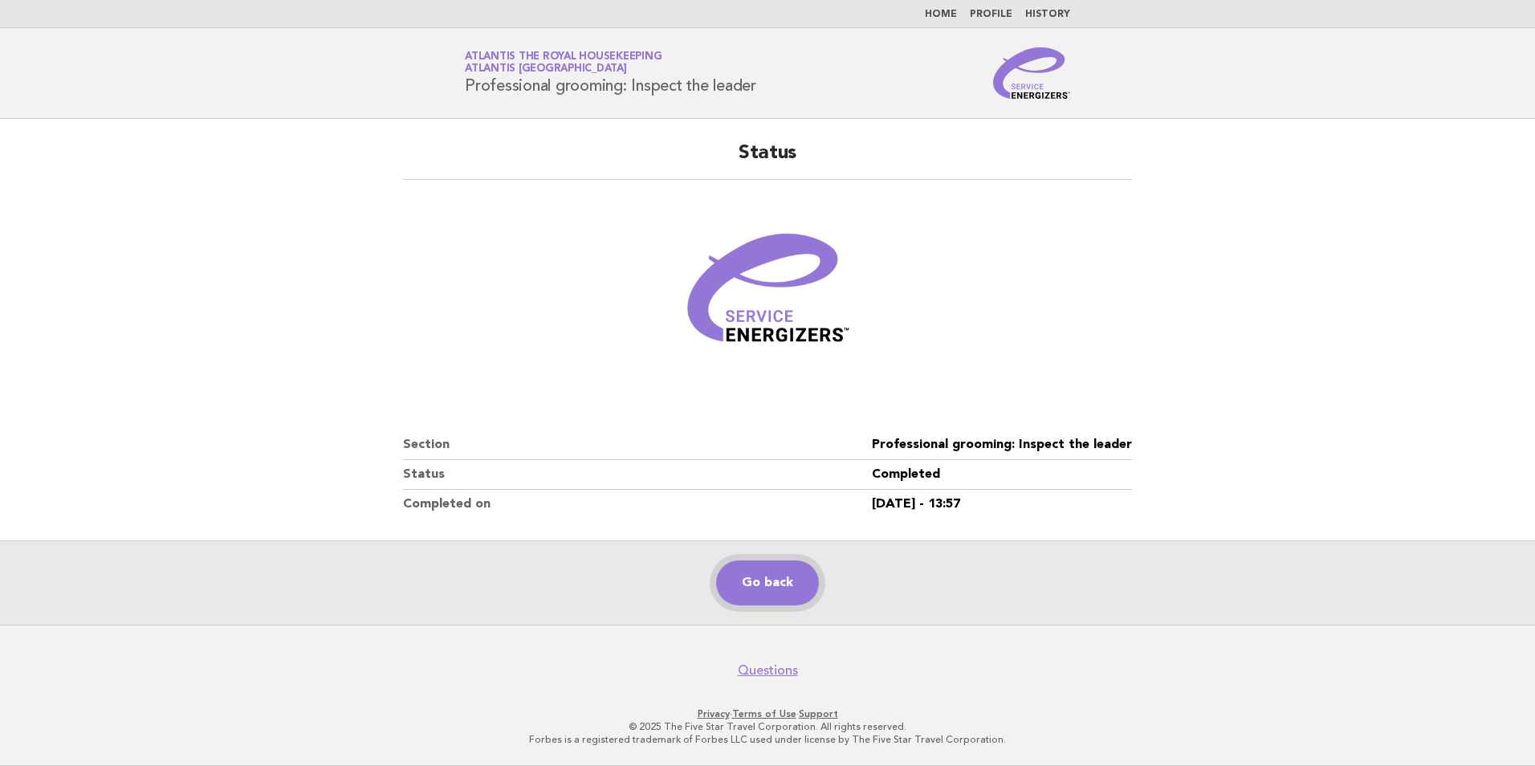
click at [755, 582] on link "Go back" at bounding box center [767, 582] width 103 height 45
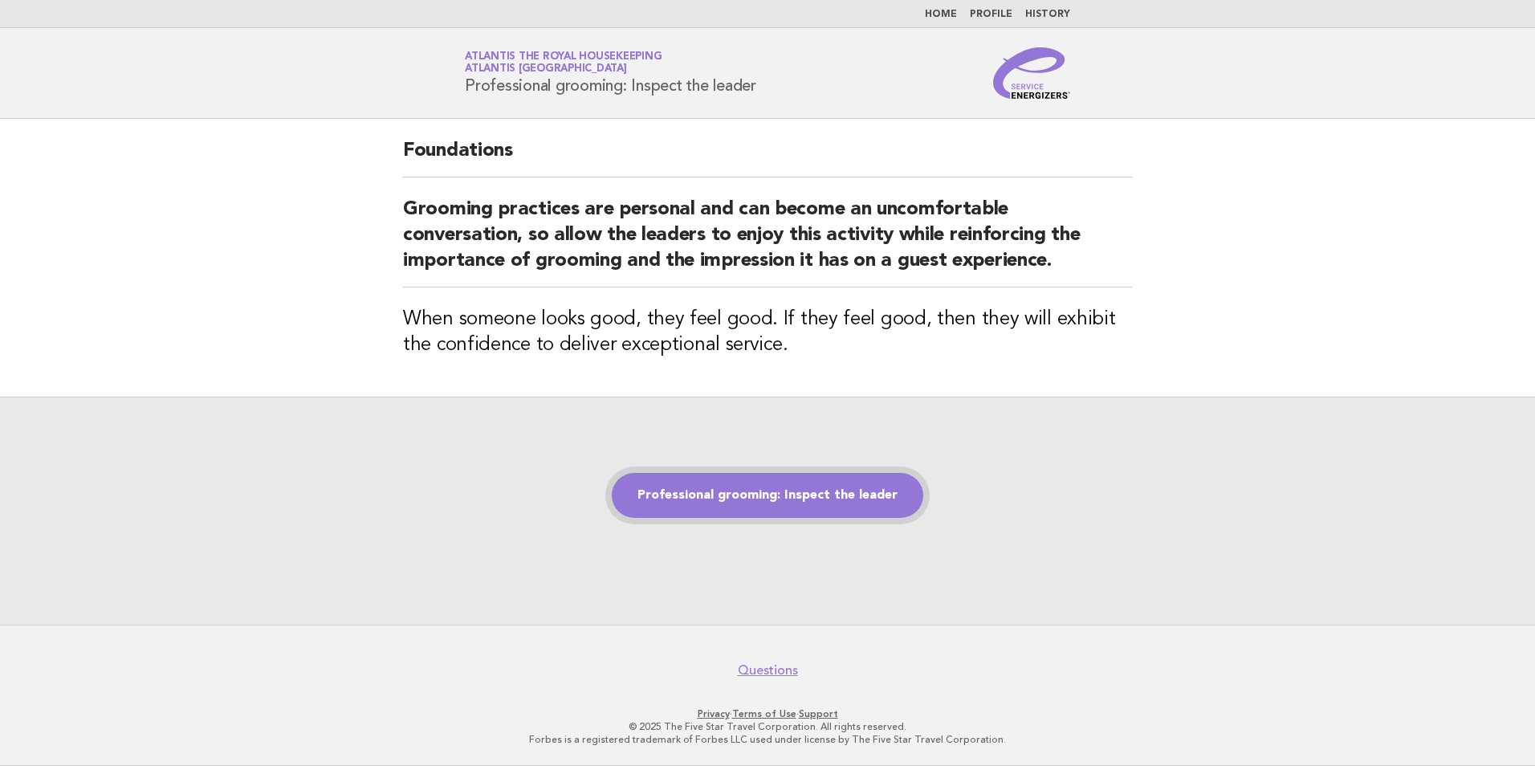
click at [747, 494] on link "Professional grooming: Inspect the leader" at bounding box center [767, 495] width 311 height 45
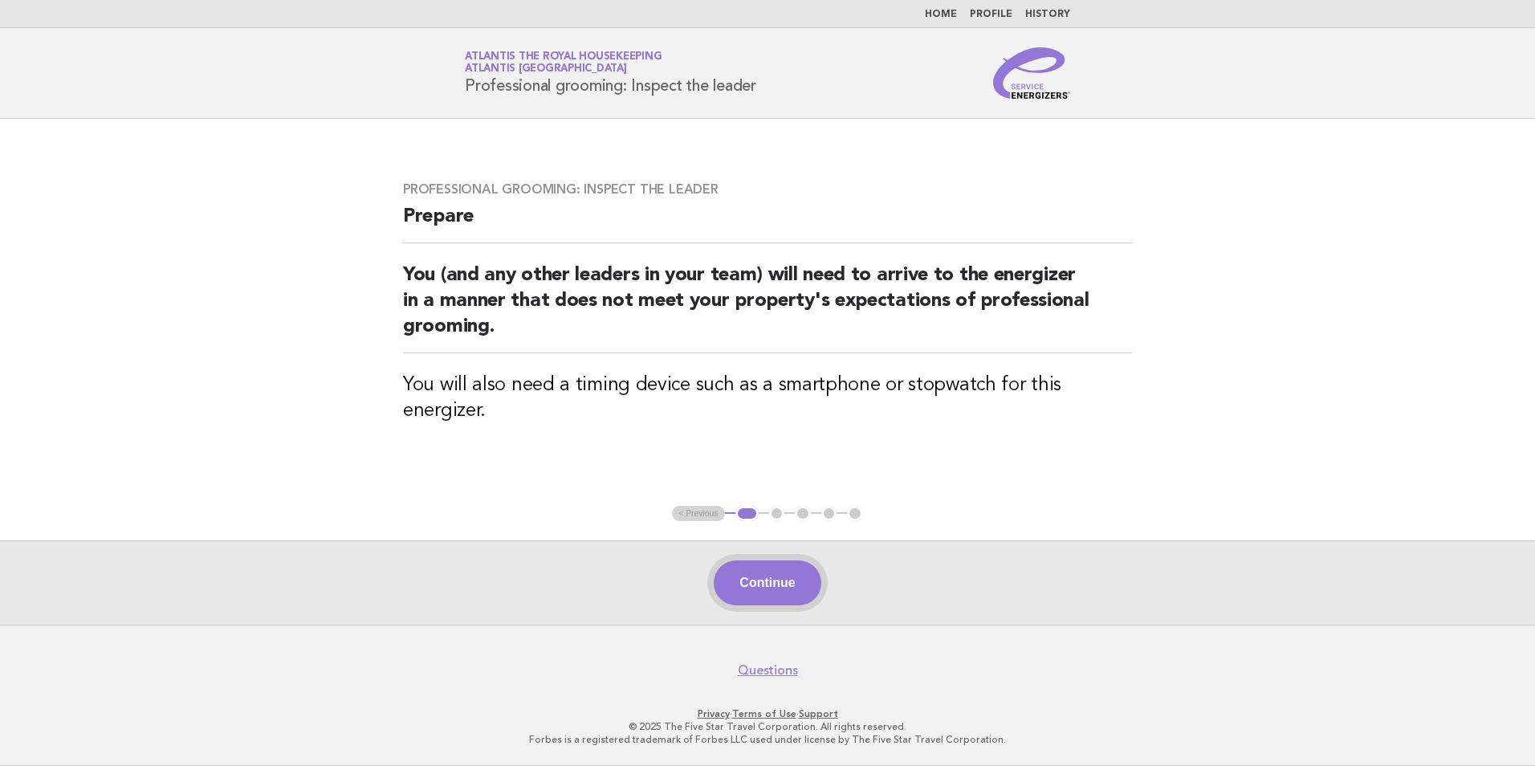
click at [761, 581] on button "Continue" at bounding box center [767, 582] width 107 height 45
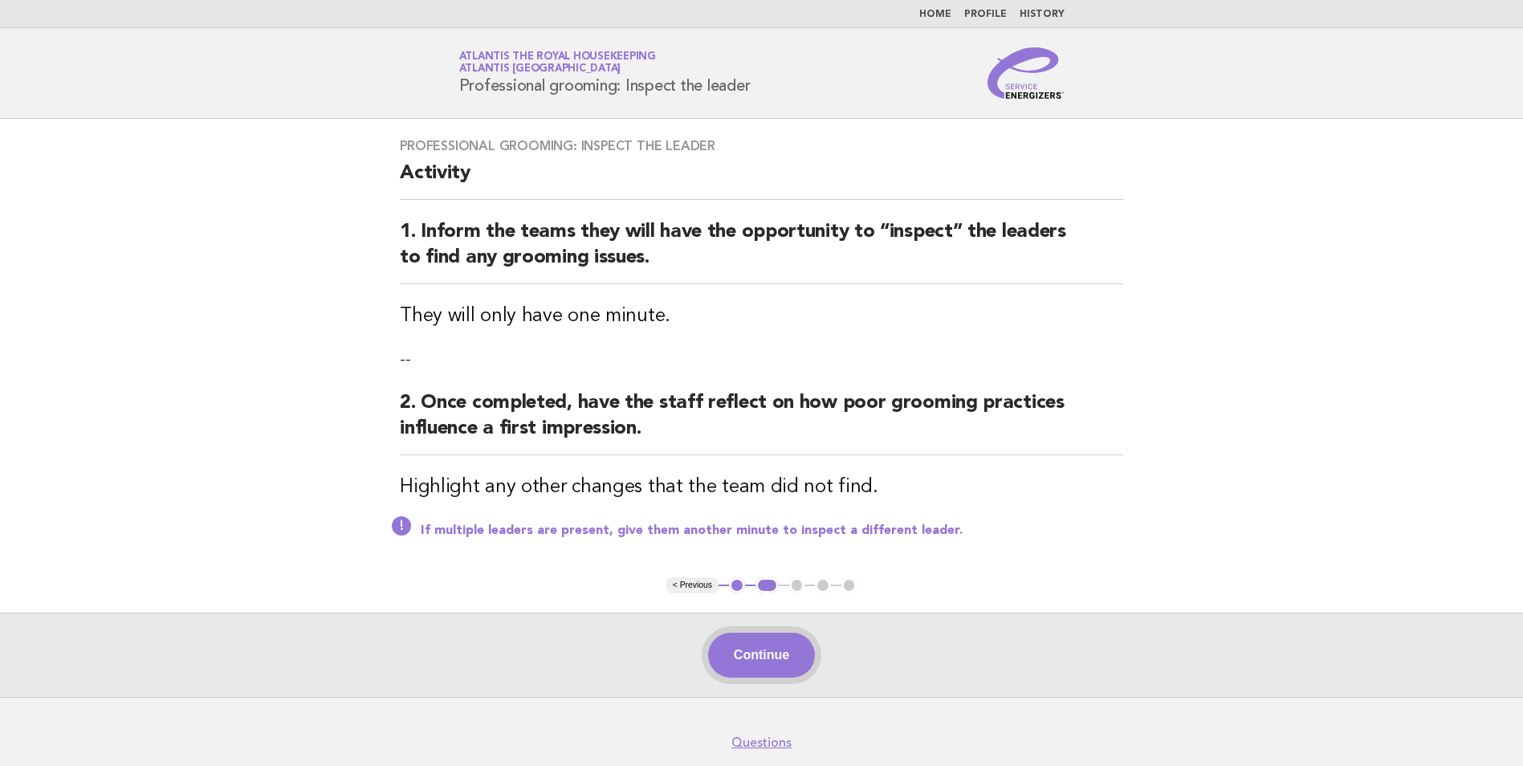
click at [770, 674] on button "Continue" at bounding box center [761, 655] width 107 height 45
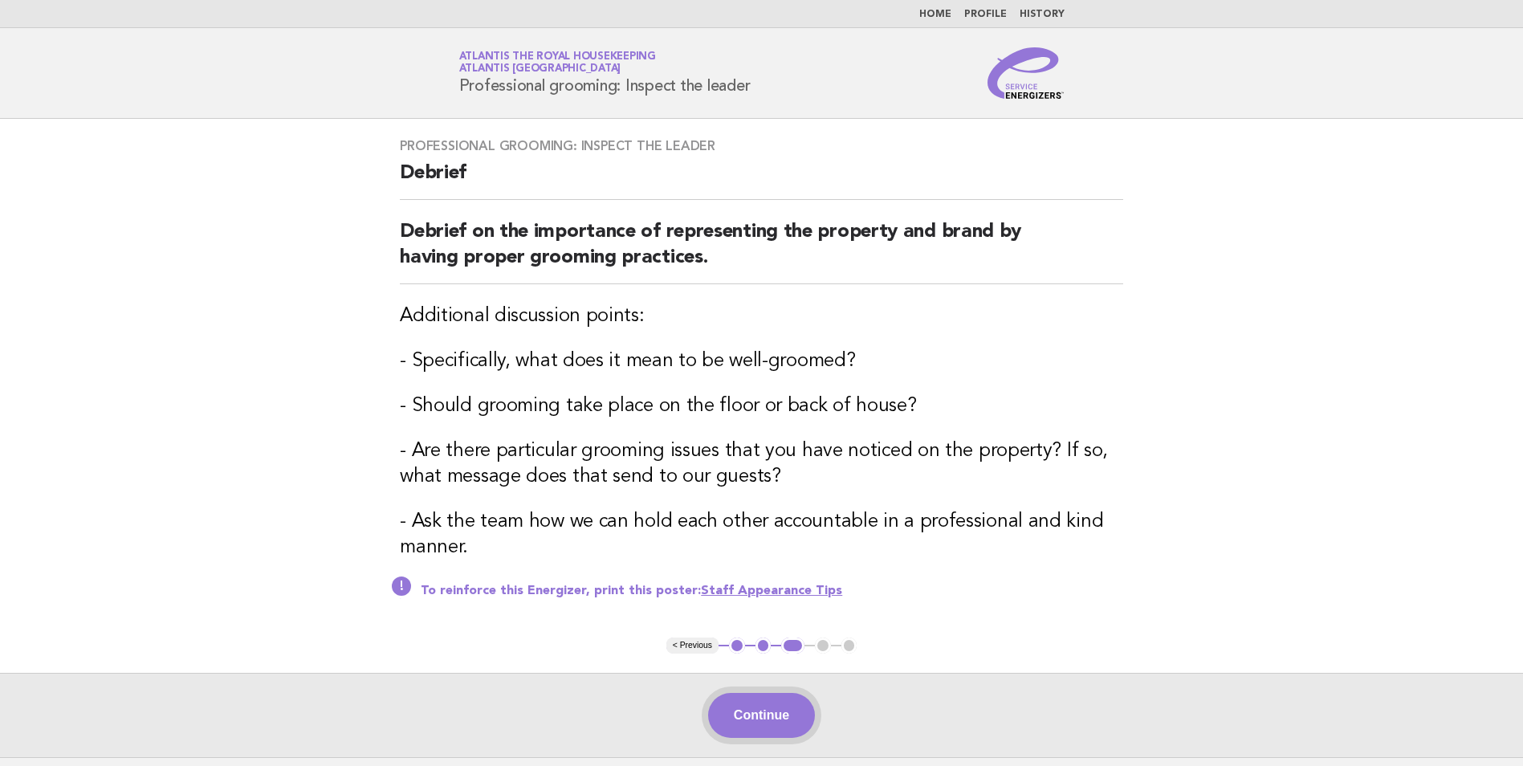
click at [767, 716] on button "Continue" at bounding box center [761, 715] width 107 height 45
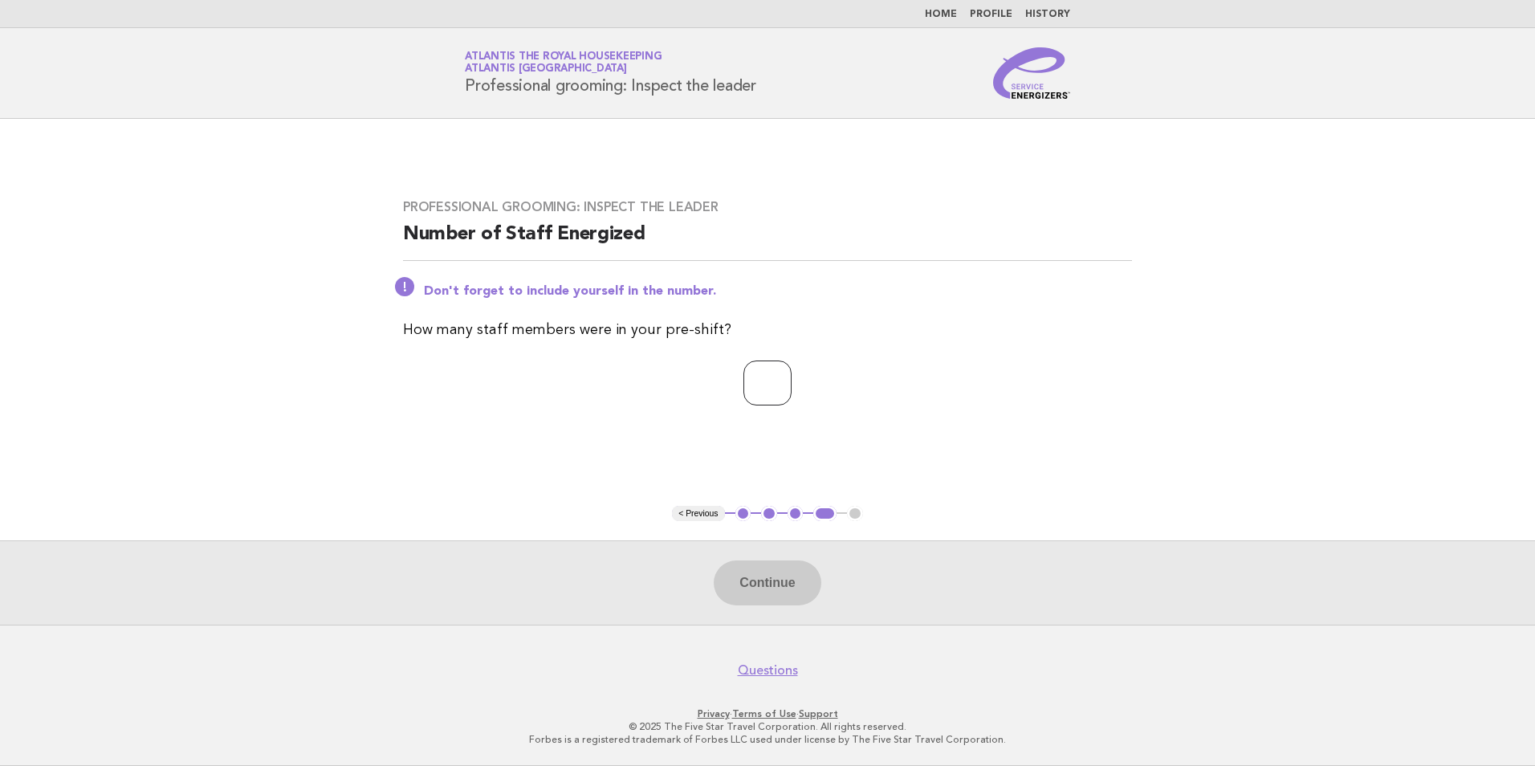
click at [744, 374] on input "number" at bounding box center [767, 382] width 48 height 45
type input "**"
click at [788, 605] on button "Continue" at bounding box center [767, 582] width 107 height 45
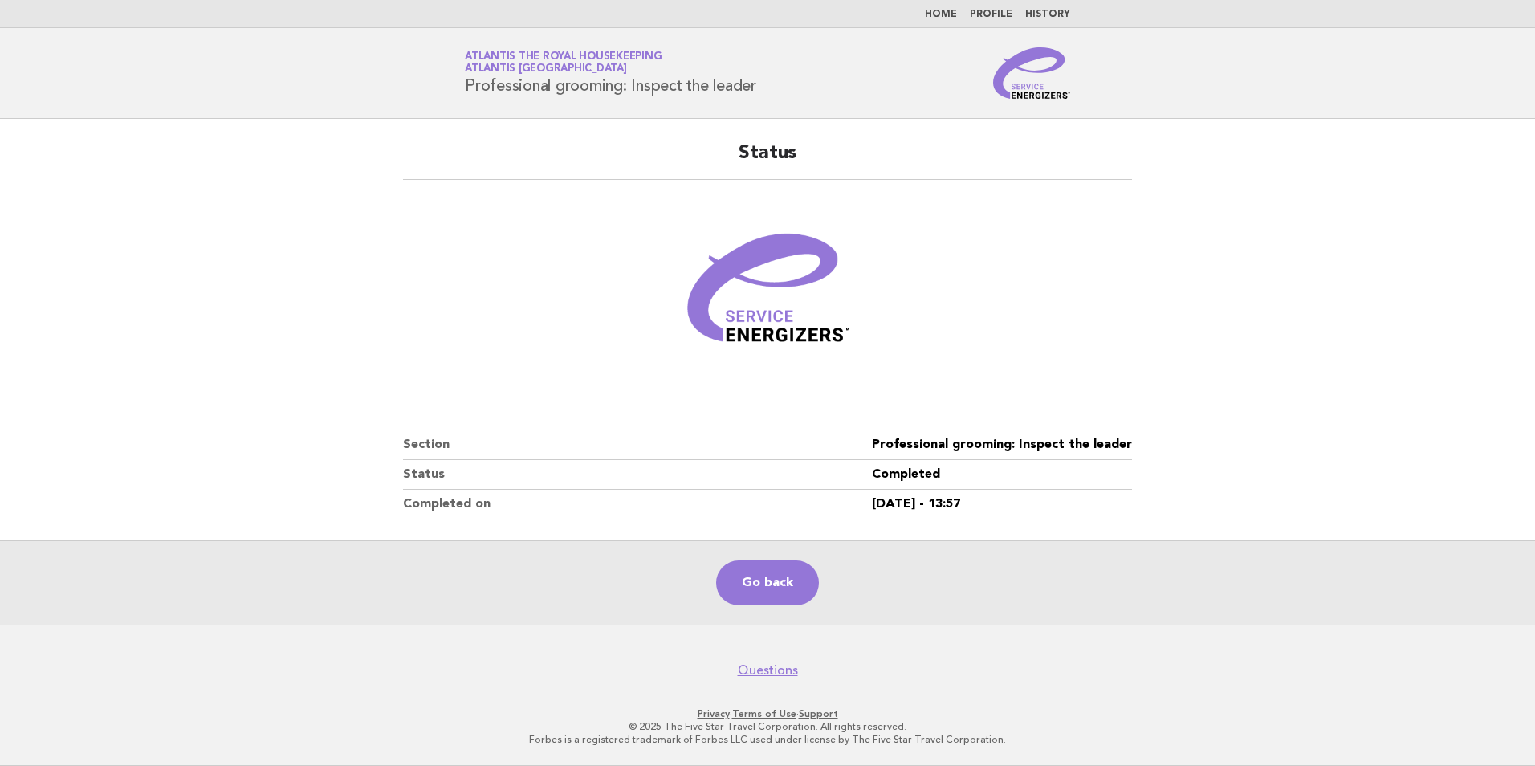
click at [1036, 18] on link "History" at bounding box center [1047, 15] width 45 height 10
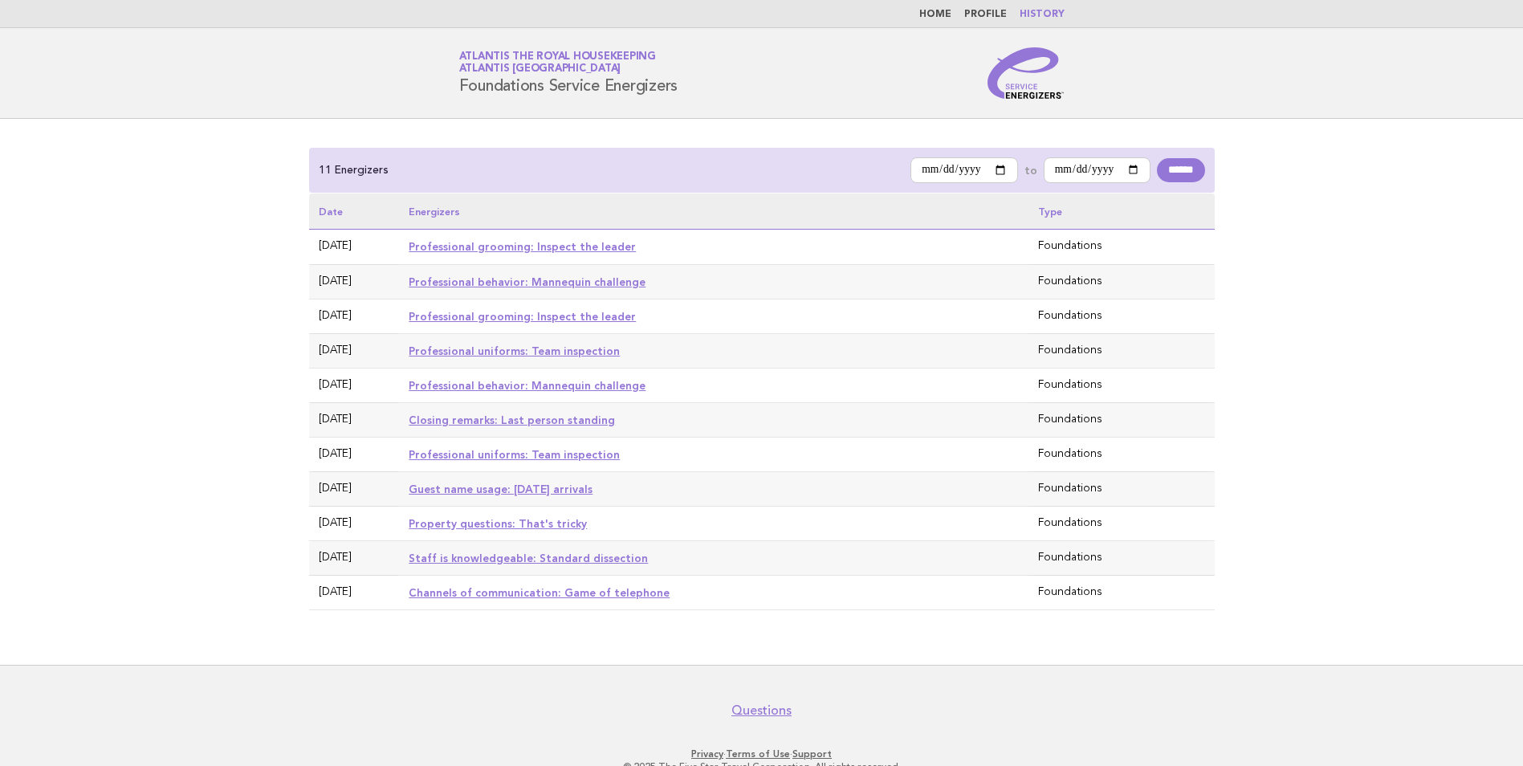
click at [485, 247] on link "Professional grooming: Inspect the leader" at bounding box center [522, 246] width 227 height 13
click at [1164, 168] on input "******" at bounding box center [1180, 170] width 47 height 24
click at [910, 162] on input "**********" at bounding box center [964, 170] width 108 height 26
type input "**********"
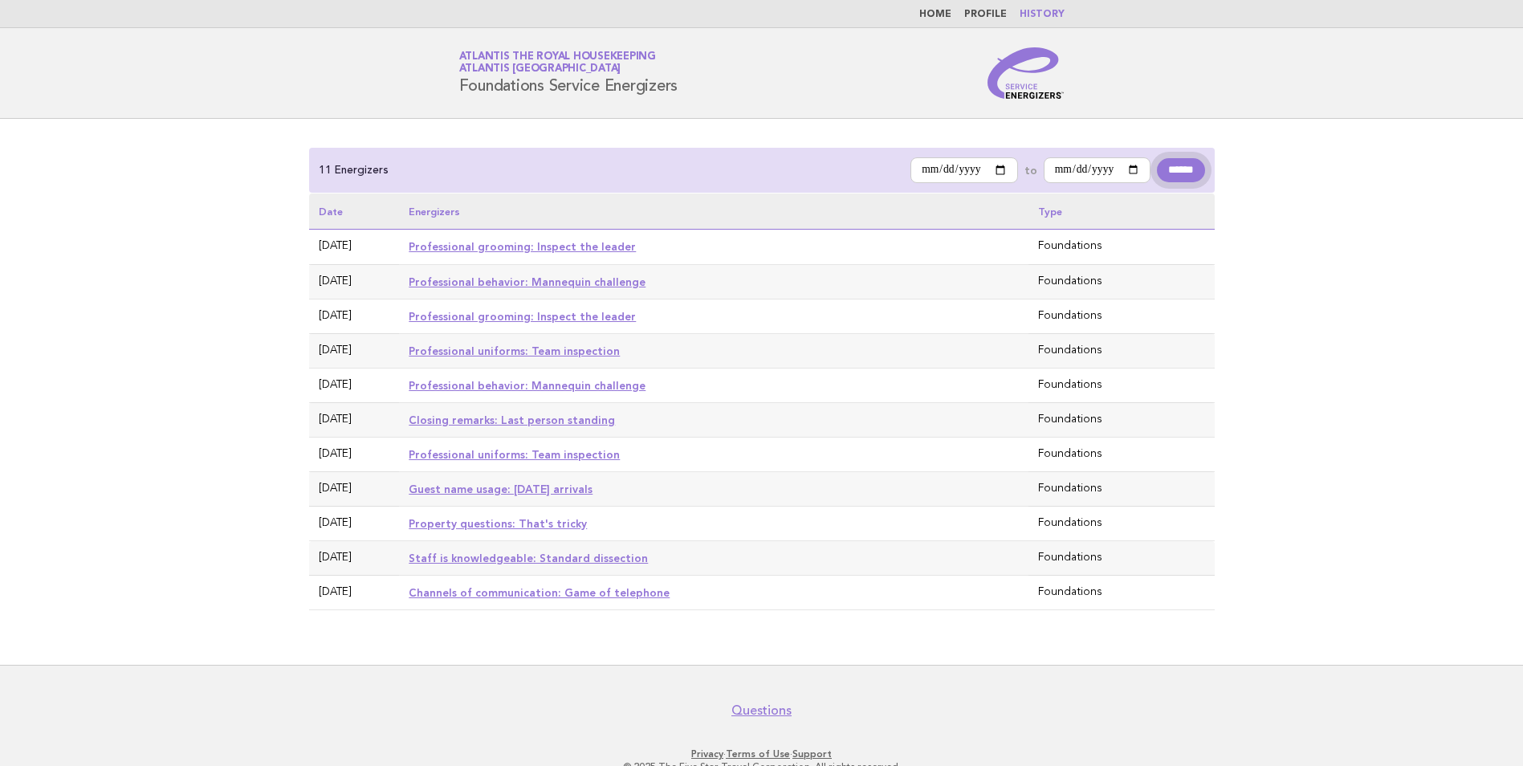
click at [1176, 173] on input "******" at bounding box center [1180, 170] width 47 height 24
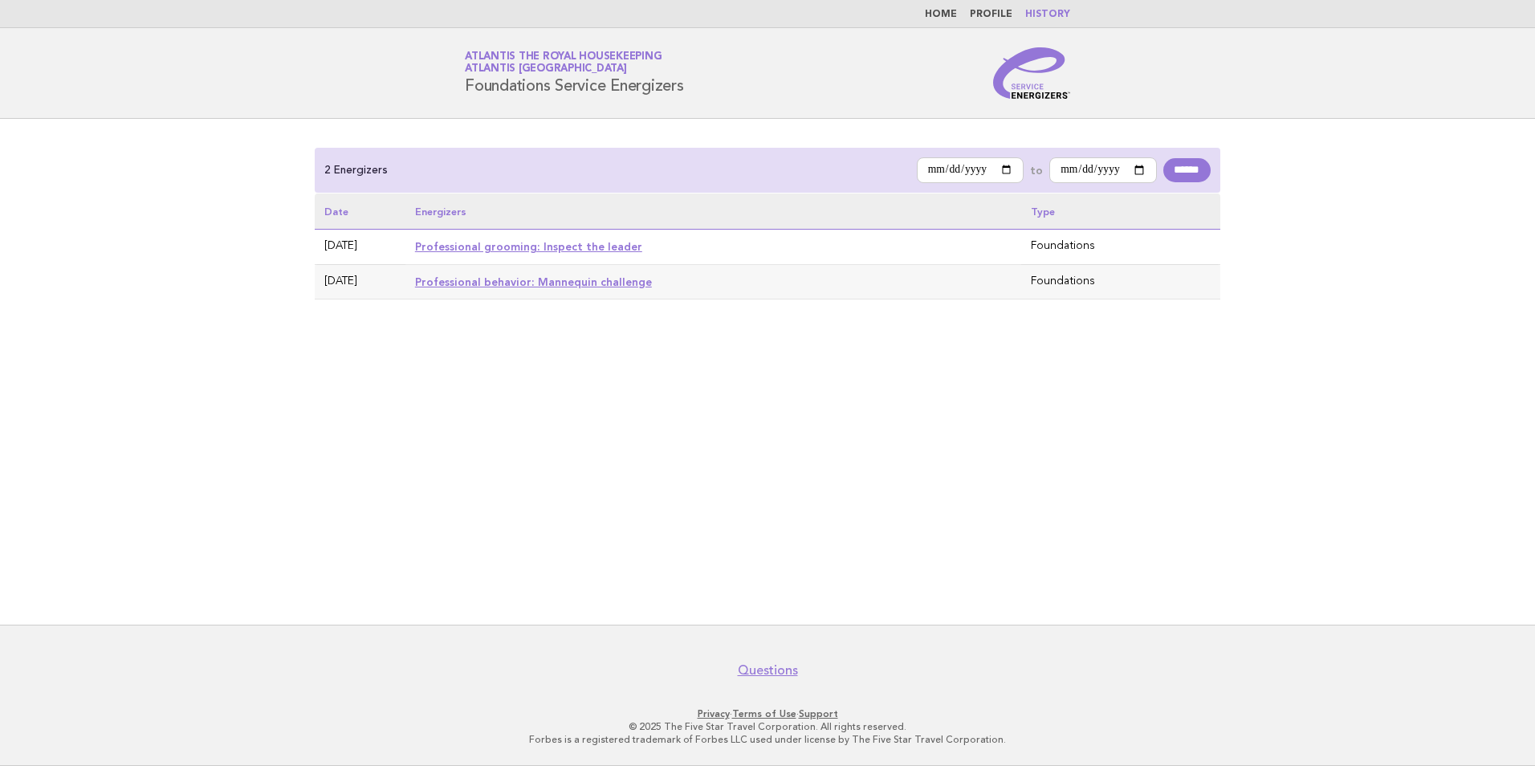
click at [495, 246] on link "Professional grooming: Inspect the leader" at bounding box center [528, 246] width 227 height 13
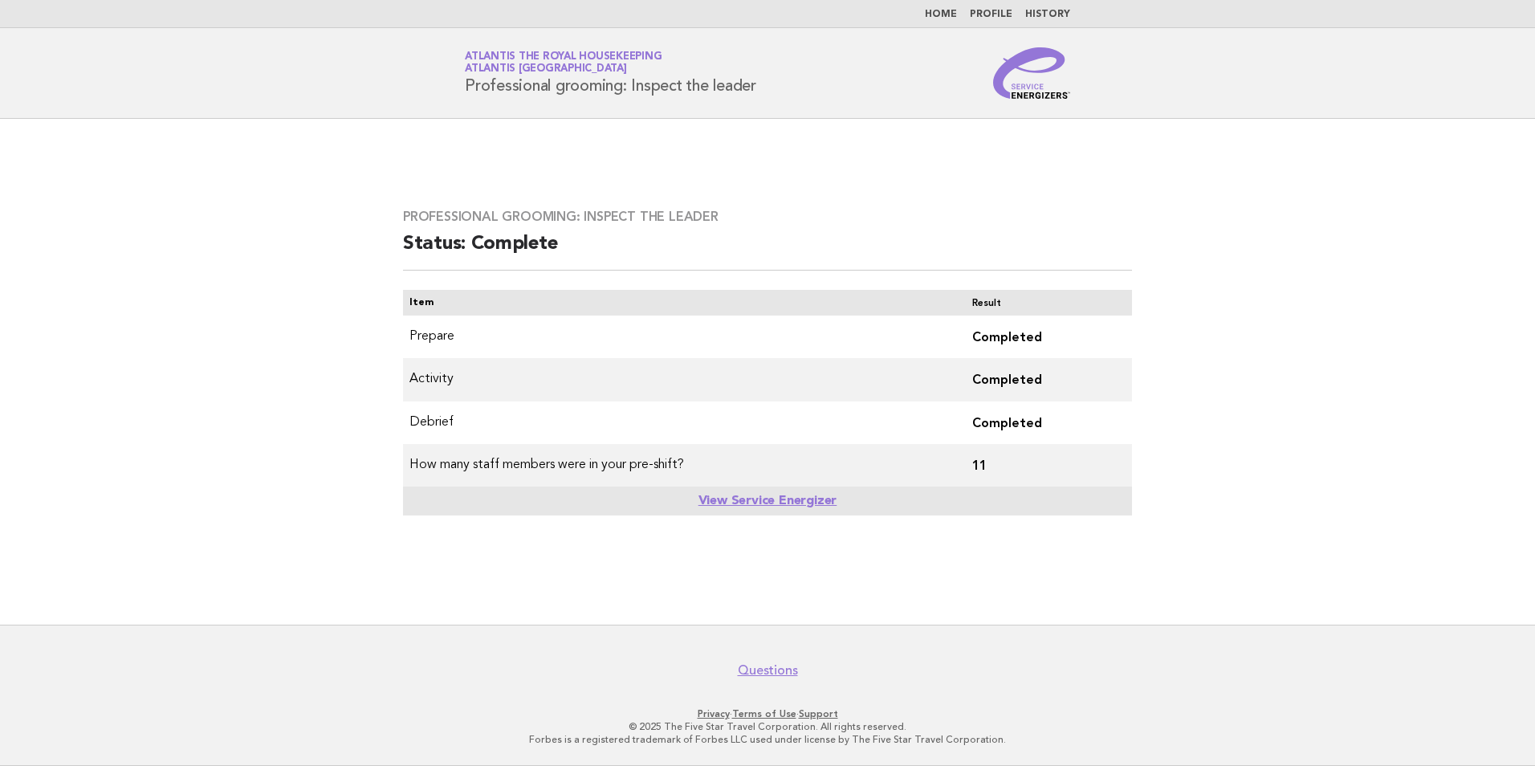
click at [588, 467] on td "How many staff members were in your pre-shift?" at bounding box center [681, 465] width 556 height 43
click at [715, 495] on link "View Service Energizer" at bounding box center [767, 501] width 139 height 13
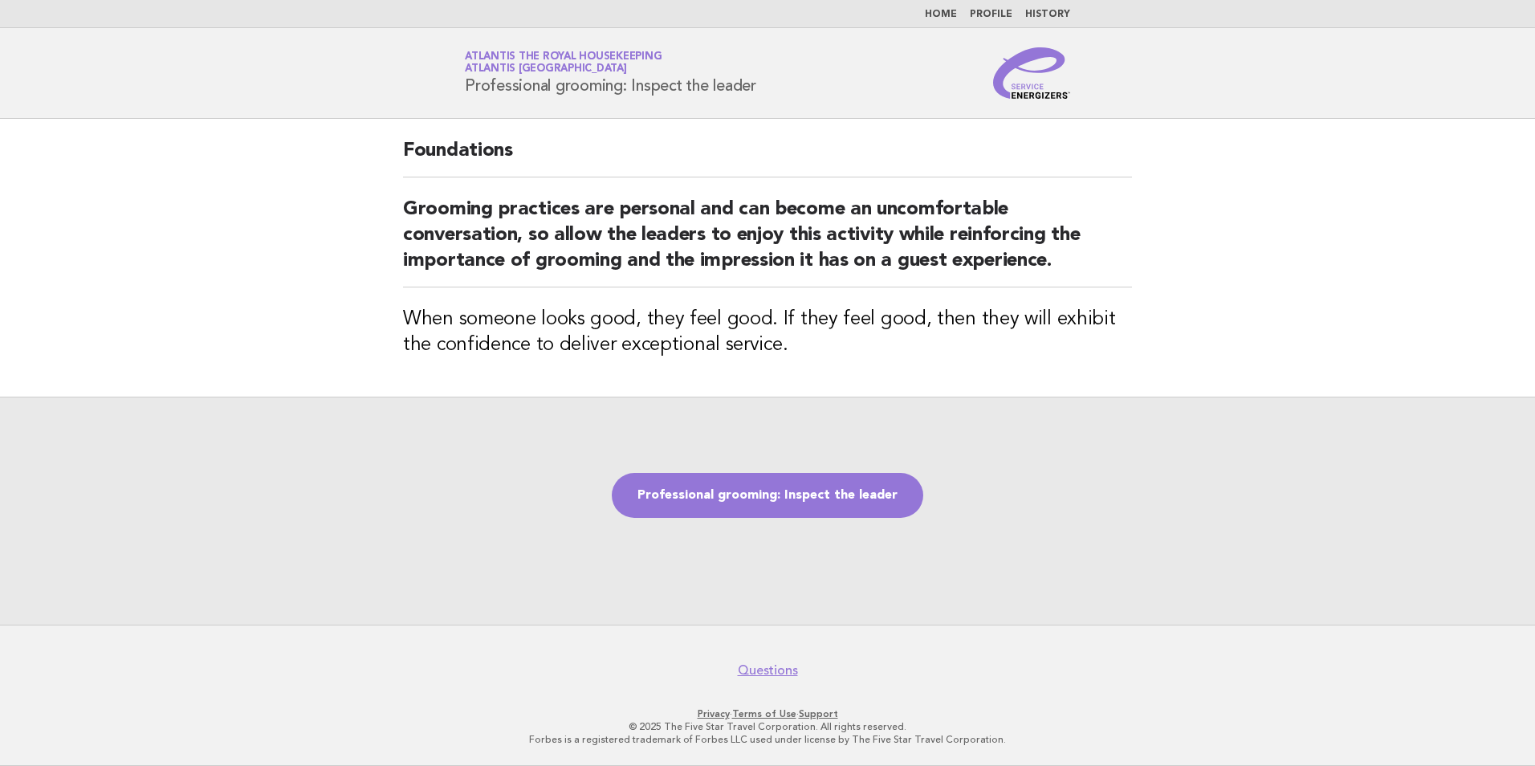
click at [1048, 10] on link "History" at bounding box center [1047, 15] width 45 height 10
